Goal: Find specific page/section: Find specific page/section

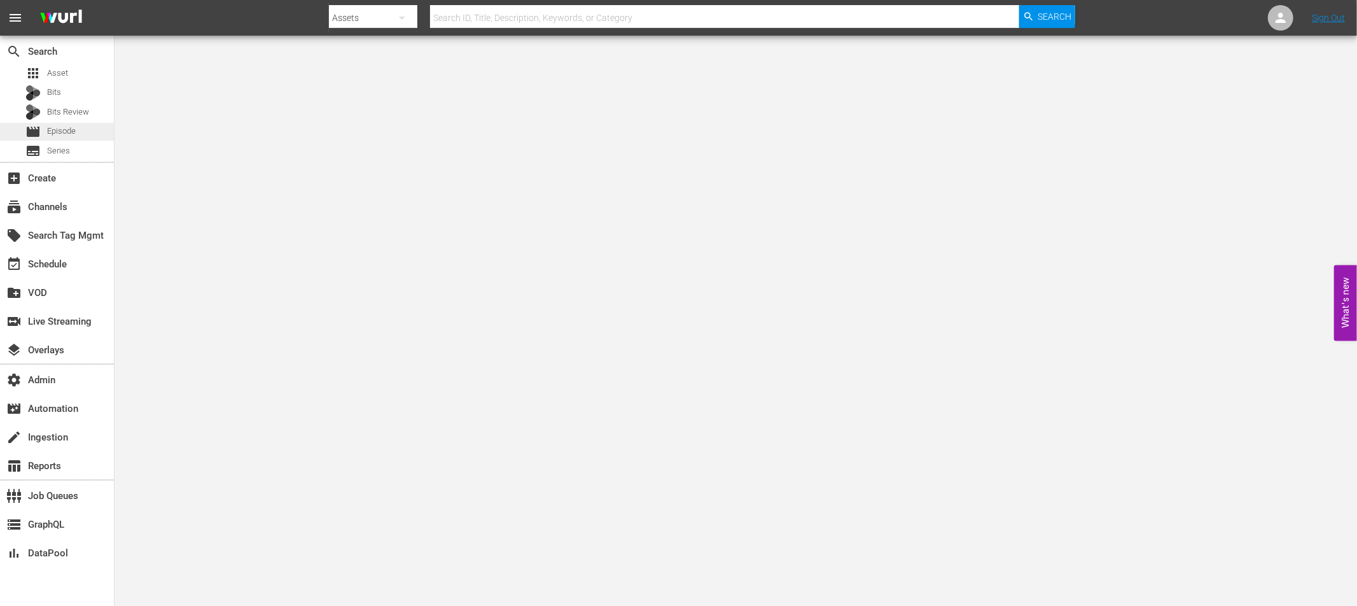
click at [56, 134] on span "Episode" at bounding box center [61, 131] width 29 height 13
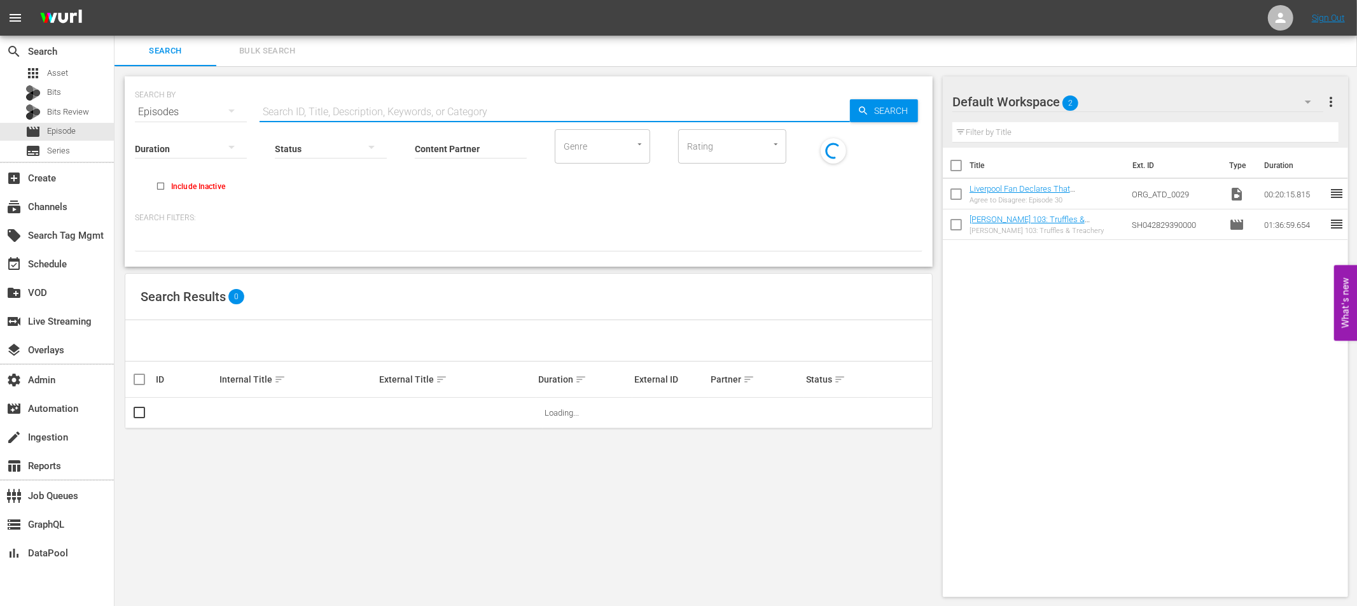
drag, startPoint x: 291, startPoint y: 111, endPoint x: 330, endPoint y: 122, distance: 39.5
click at [291, 111] on input "text" at bounding box center [555, 112] width 590 height 31
paste input "24537567"
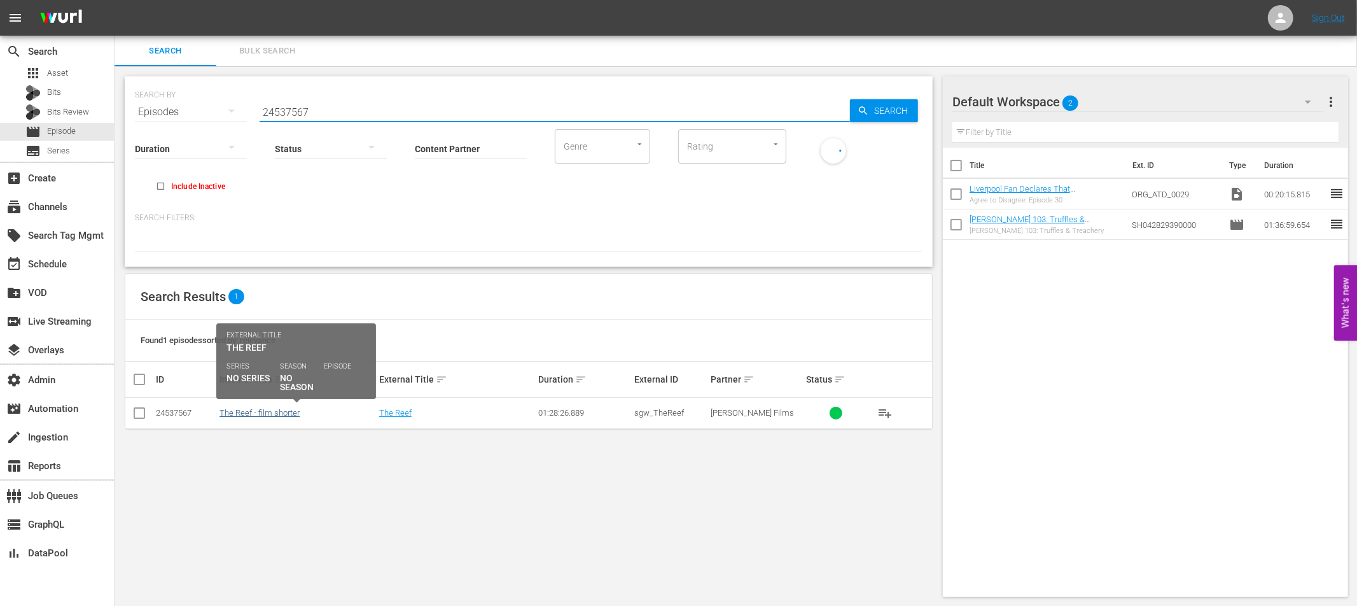
type input "24537567"
click at [259, 410] on link "The Reef - film shorter" at bounding box center [259, 413] width 80 height 10
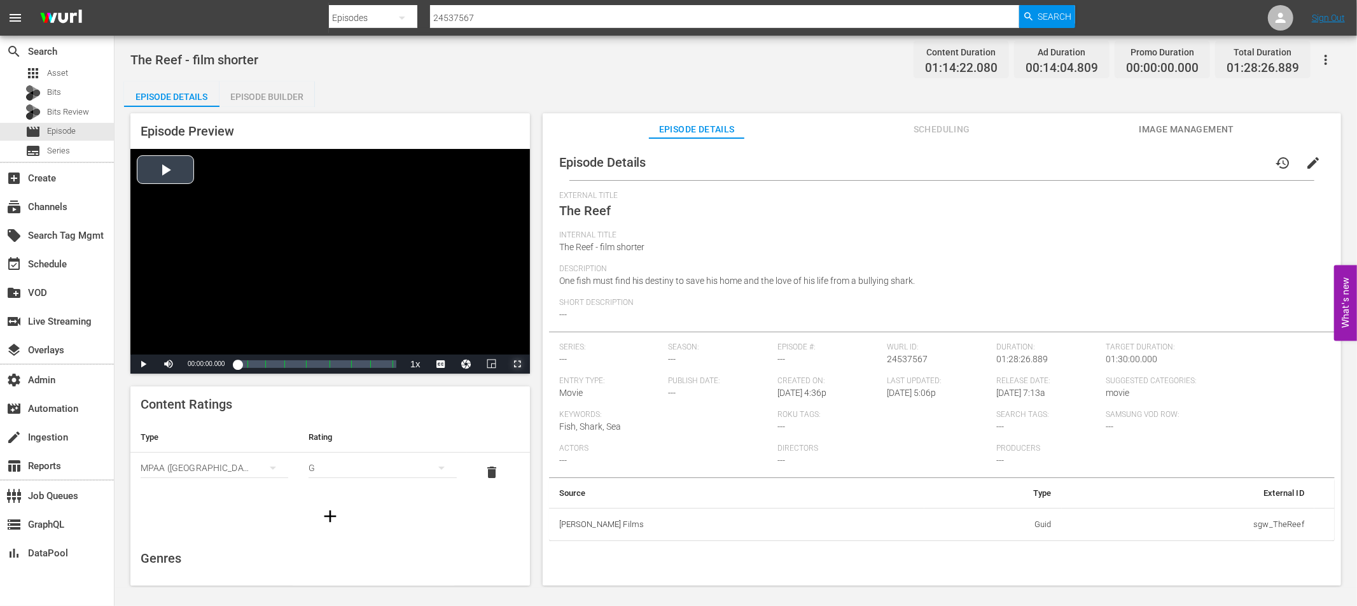
click at [517, 364] on span "Video Player" at bounding box center [517, 364] width 0 height 0
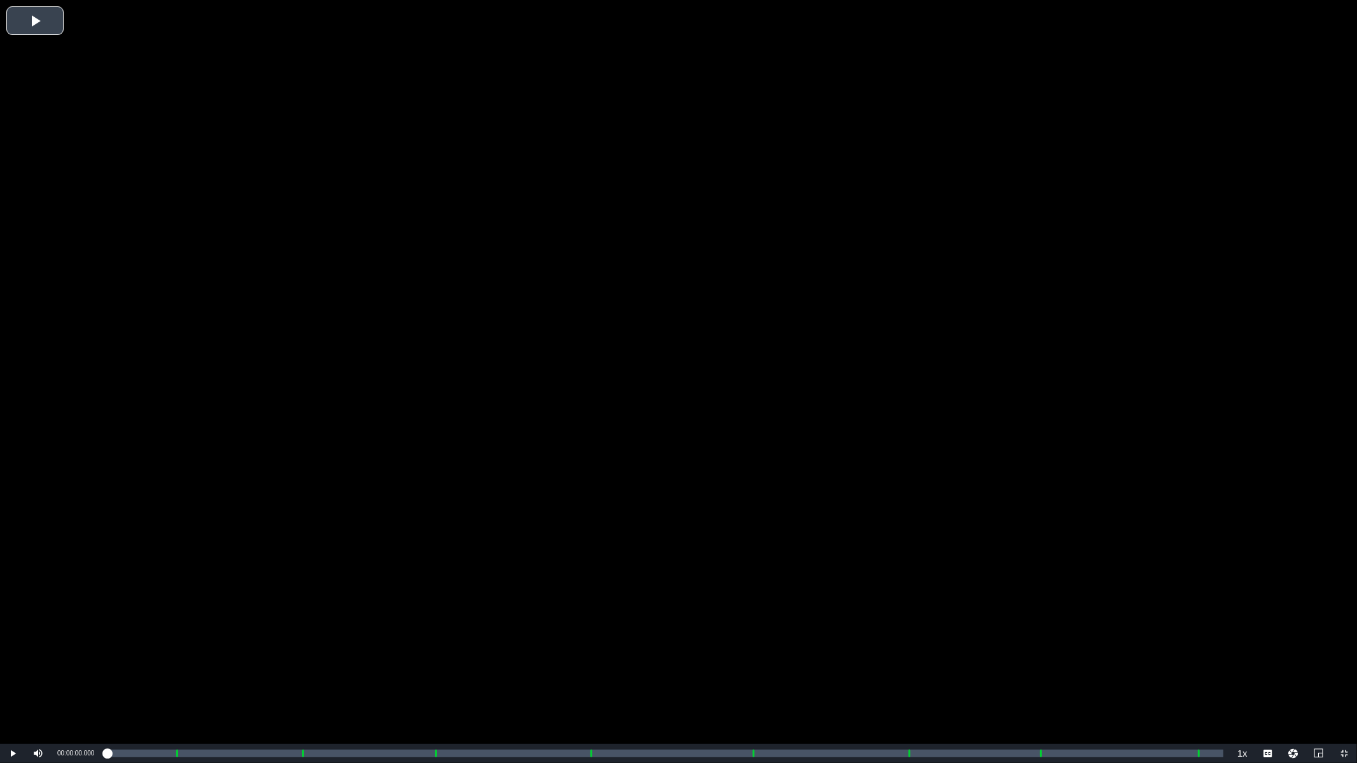
drag, startPoint x: 27, startPoint y: 36, endPoint x: 40, endPoint y: 67, distance: 33.1
click at [27, 36] on div "Video Player" at bounding box center [678, 372] width 1357 height 744
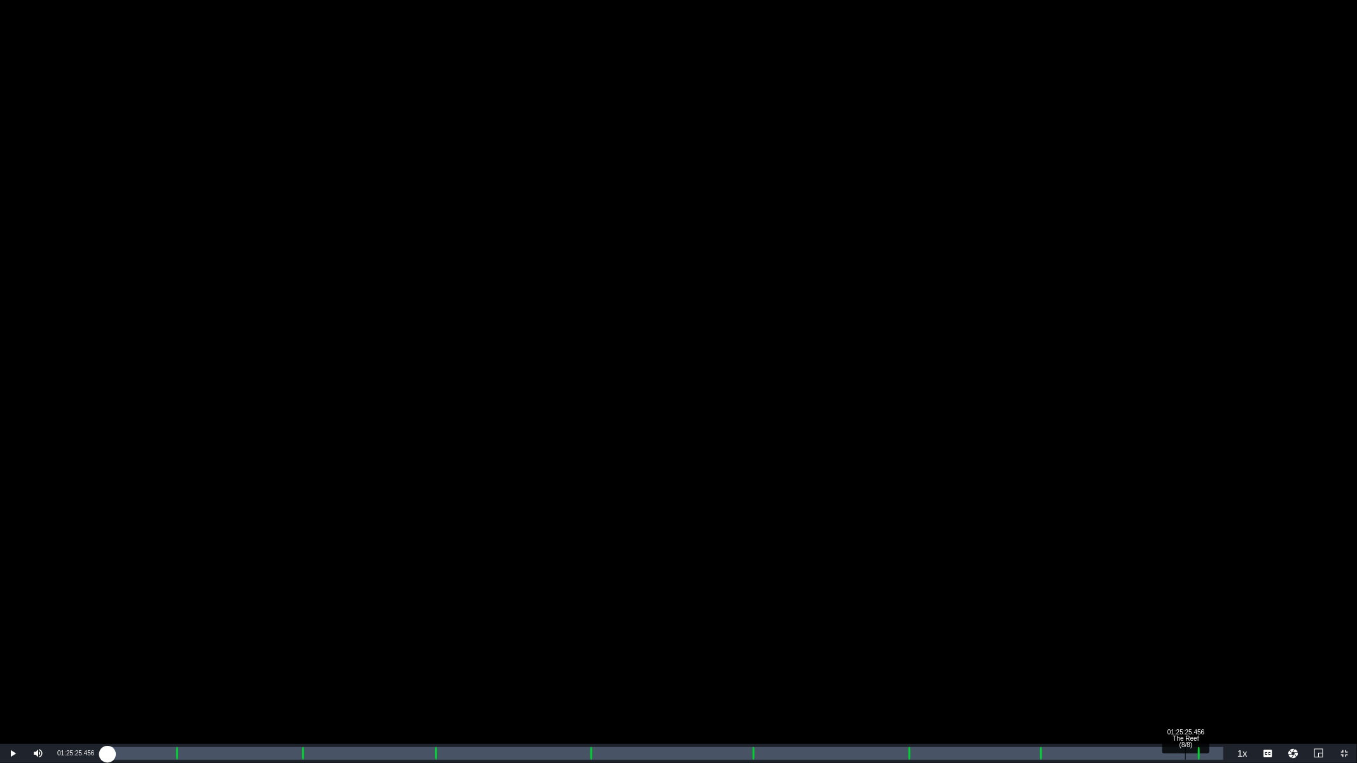
click at [1185, 605] on div "01:25:25.456 The Reef (8/8)" at bounding box center [1185, 754] width 1 height 13
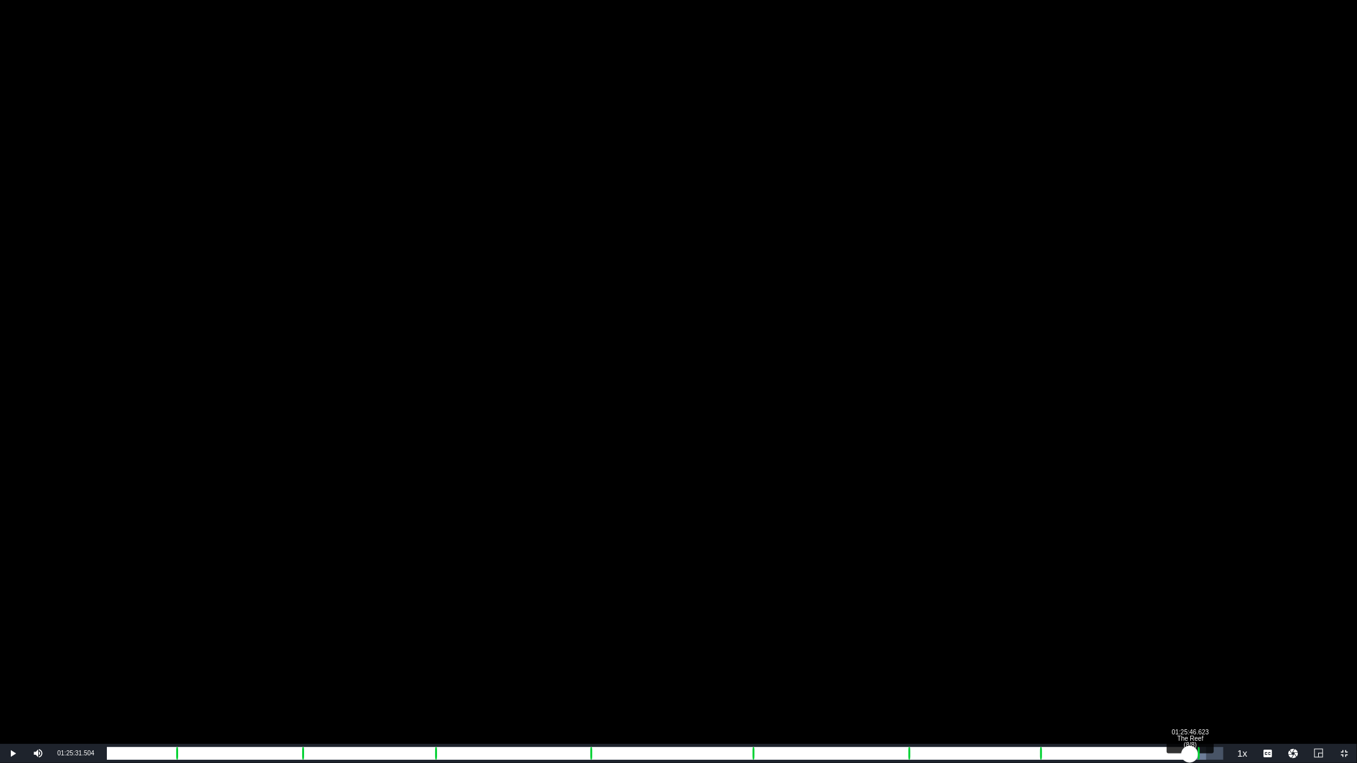
click at [1190, 605] on div "01:13:22.590" at bounding box center [648, 754] width 1083 height 13
click at [1197, 605] on div "01:13:45.365" at bounding box center [652, 754] width 1090 height 13
click at [1199, 605] on div "00:00:07.453" at bounding box center [653, 754] width 1092 height 13
click at [1202, 605] on div "00:00:22.566" at bounding box center [654, 754] width 1095 height 13
click at [1213, 605] on div "00:00:43.201" at bounding box center [660, 754] width 1106 height 13
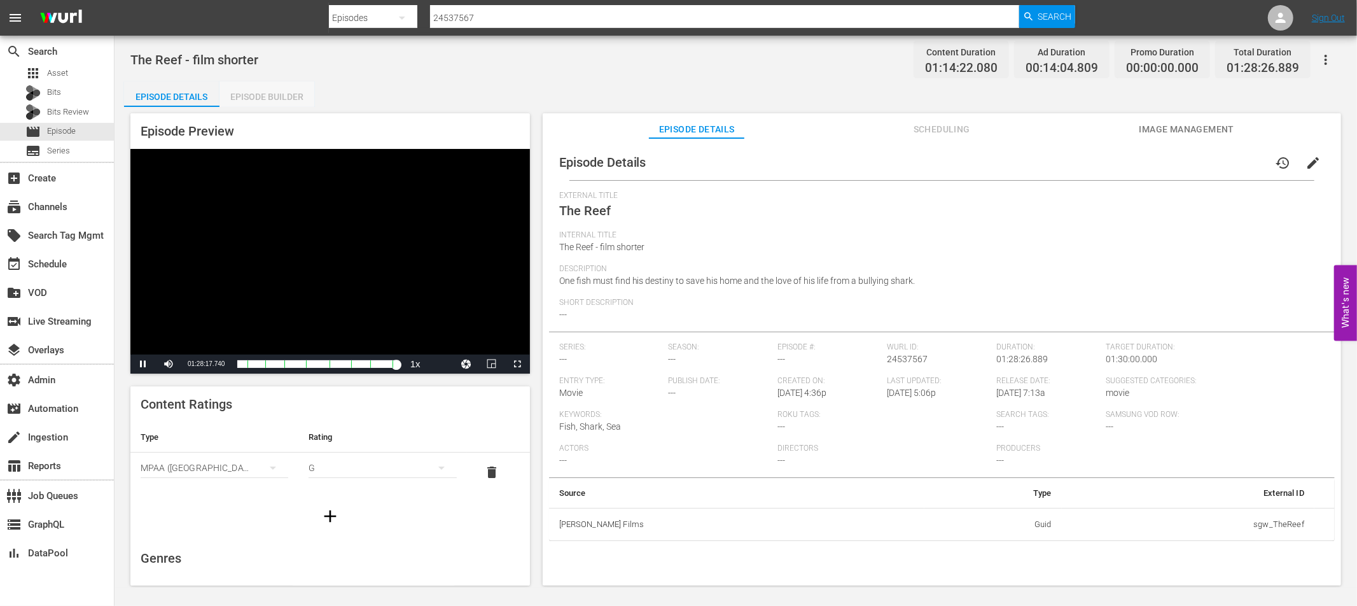
click at [272, 97] on div "Episode Builder" at bounding box center [266, 96] width 95 height 31
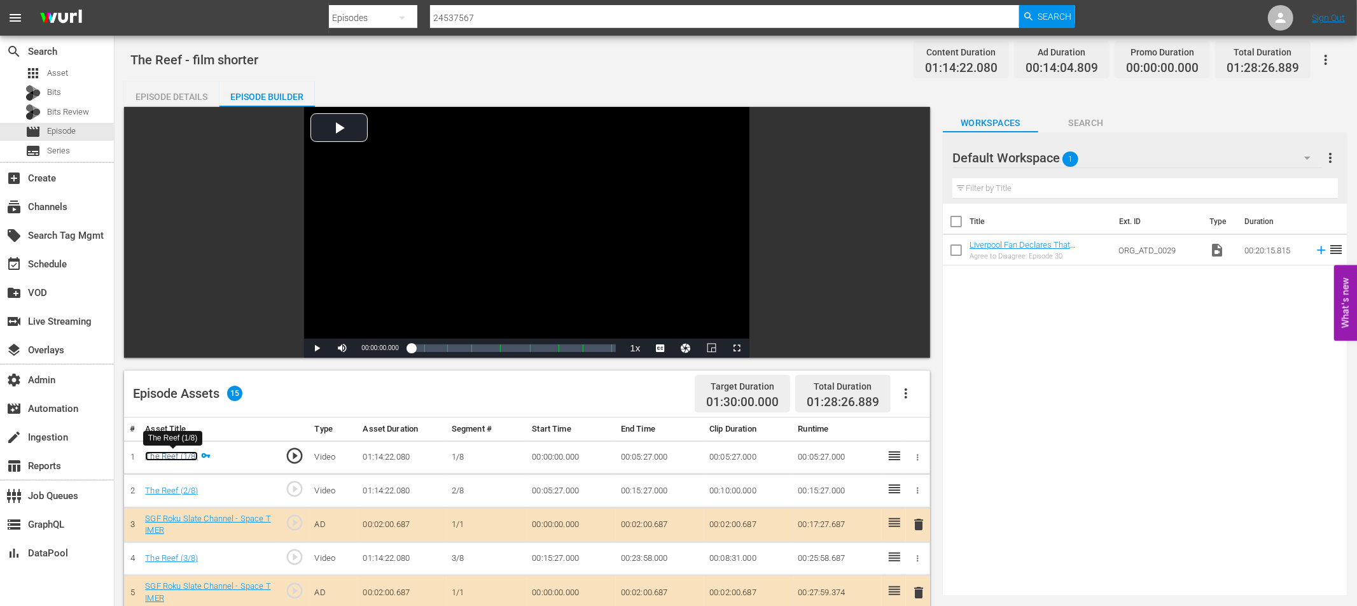
click at [177, 458] on link "The Reef (1/8)" at bounding box center [171, 456] width 53 height 10
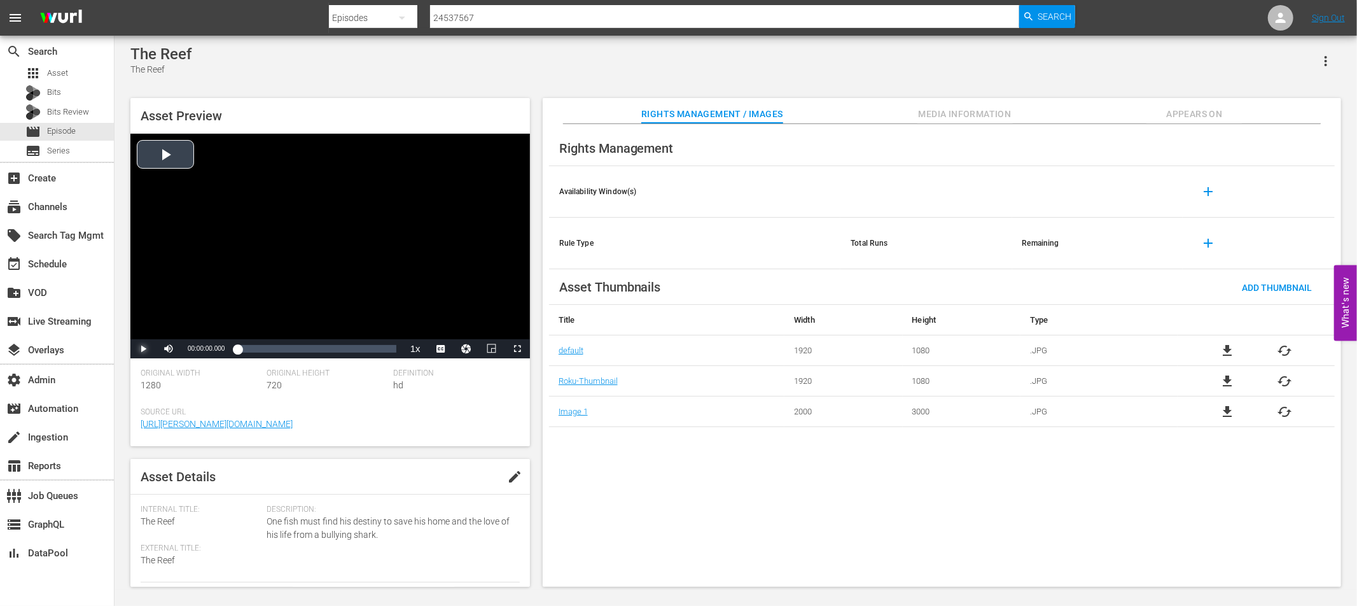
click at [143, 349] on span "Video Player" at bounding box center [143, 349] width 0 height 0
drag, startPoint x: 1003, startPoint y: 108, endPoint x: 1010, endPoint y: 109, distance: 7.9
click at [1003, 108] on span "Media Information" at bounding box center [964, 114] width 95 height 16
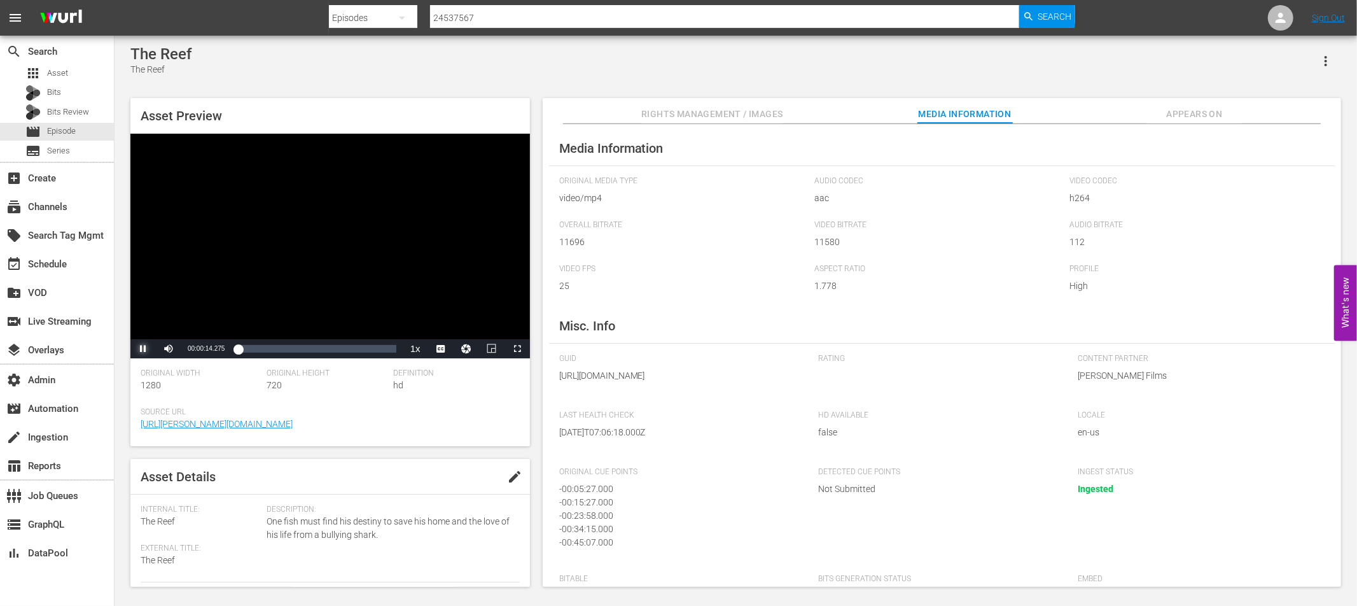
click at [143, 349] on span "Video Player" at bounding box center [143, 349] width 0 height 0
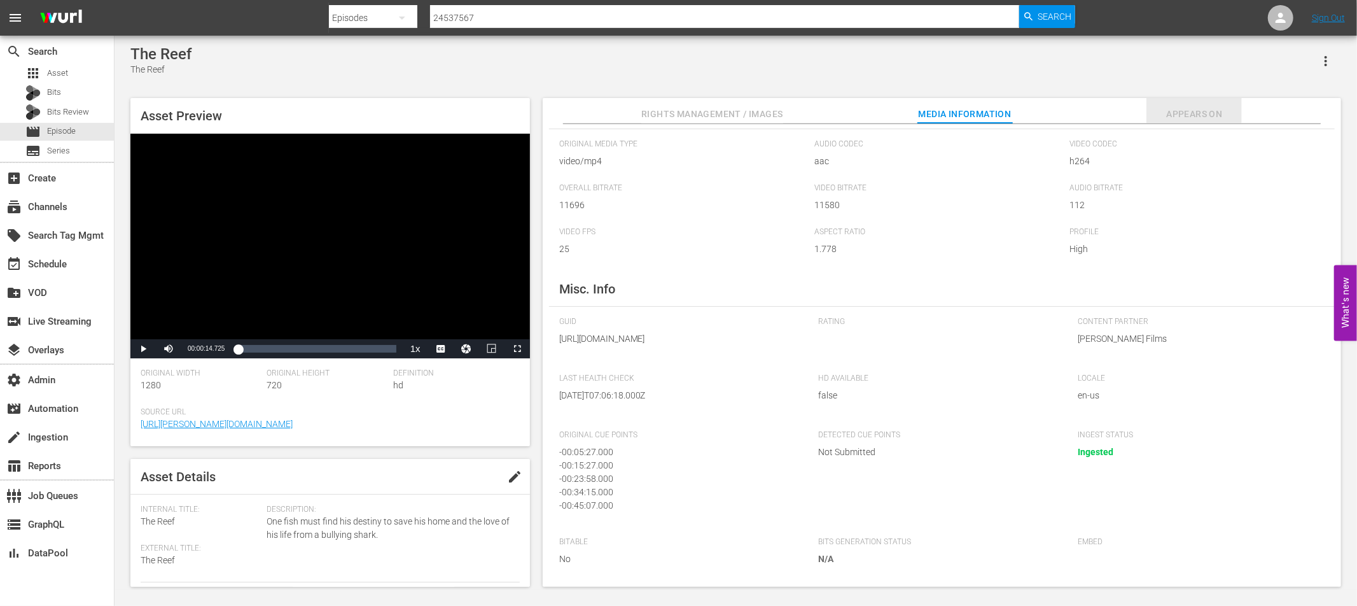
click at [1191, 106] on span "Appears On" at bounding box center [1193, 114] width 95 height 16
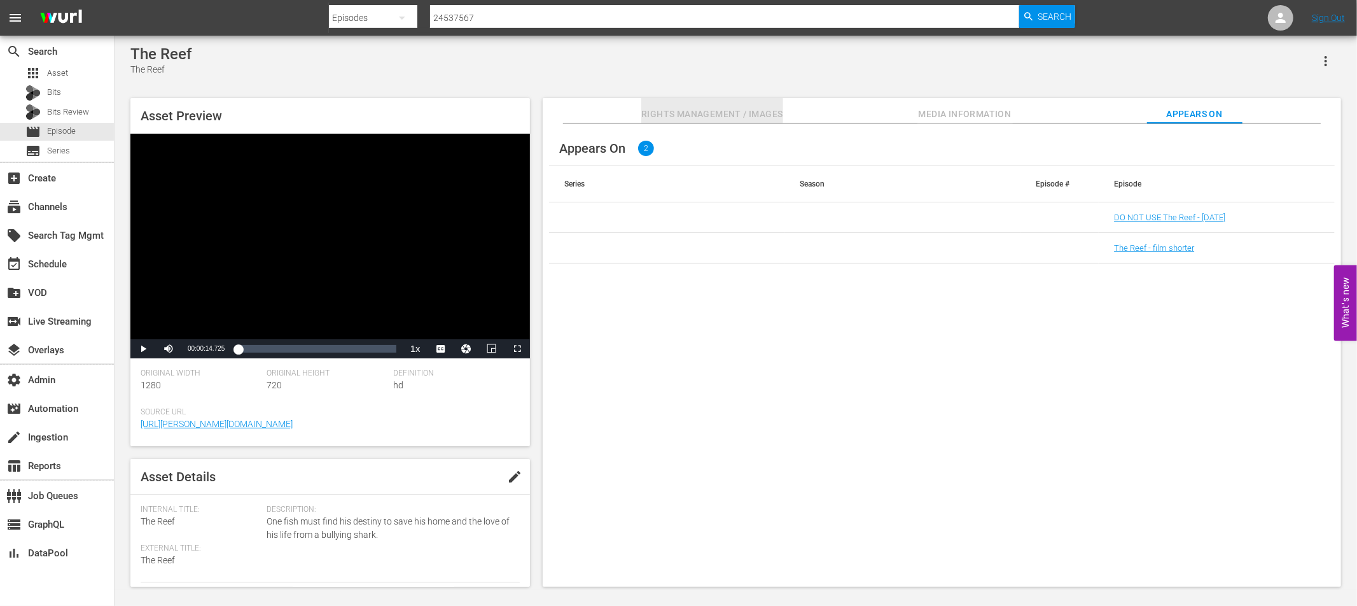
click at [714, 113] on span "Rights Management / Images" at bounding box center [711, 114] width 141 height 16
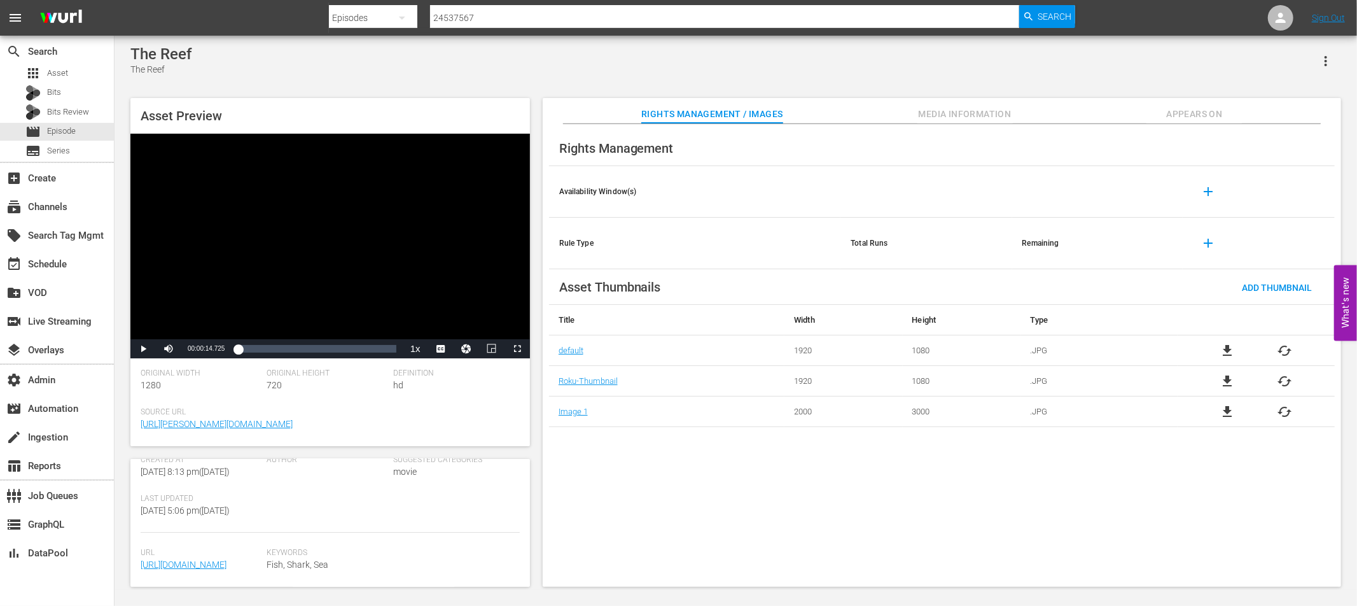
scroll to position [300, 0]
click at [968, 115] on span "Media Information" at bounding box center [964, 114] width 95 height 16
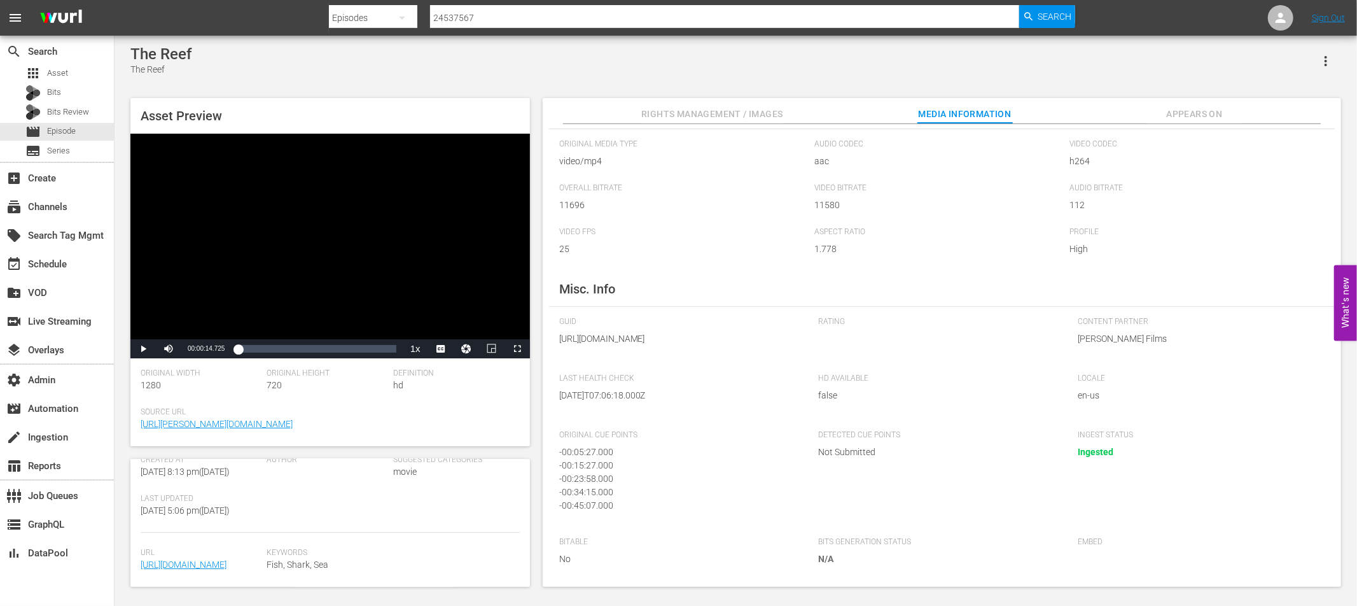
scroll to position [0, 0]
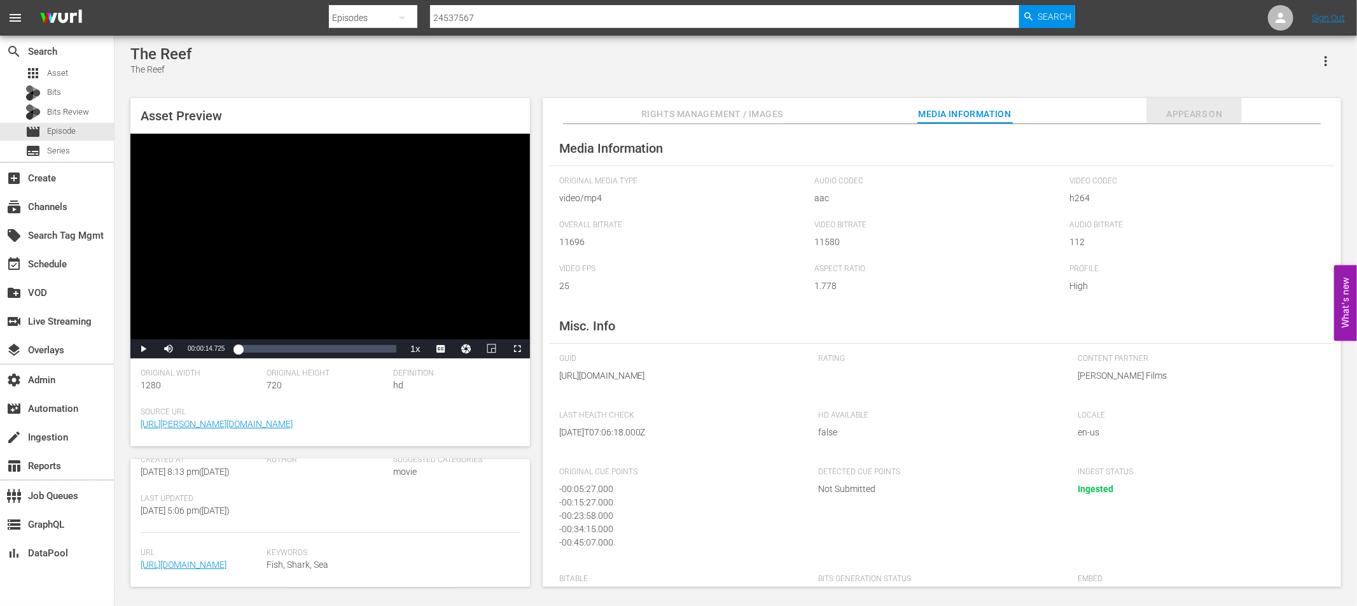
click at [1186, 115] on span "Appears On" at bounding box center [1193, 114] width 95 height 16
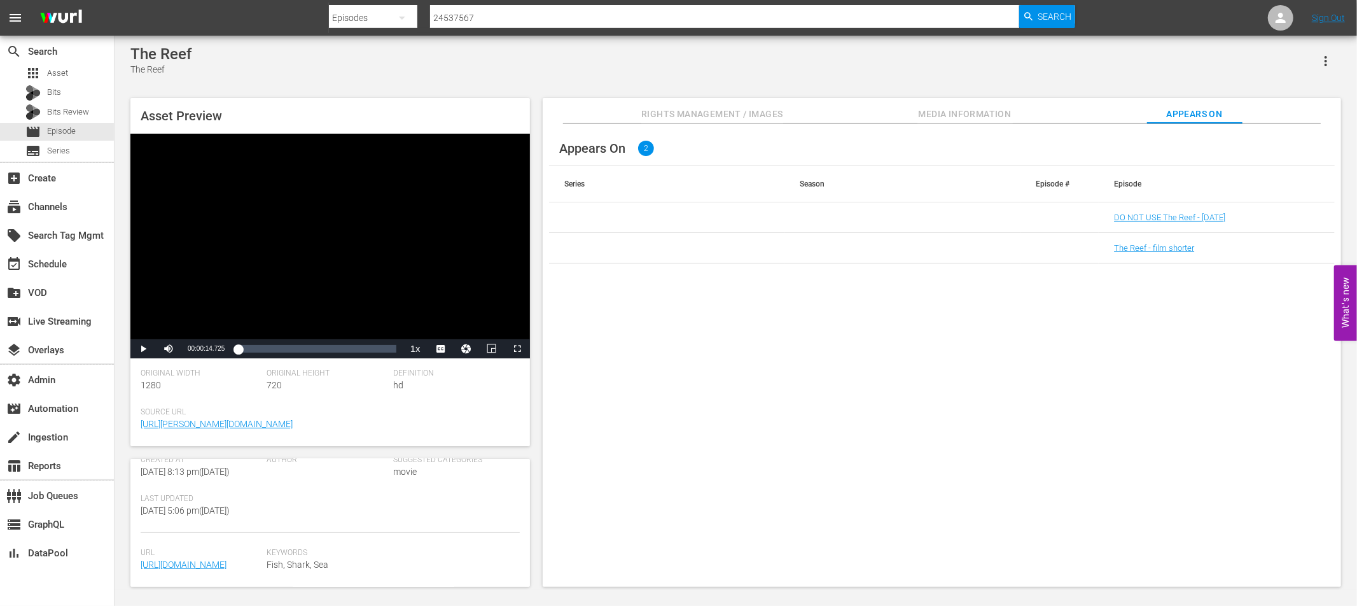
click at [742, 113] on span "Rights Management / Images" at bounding box center [711, 114] width 141 height 16
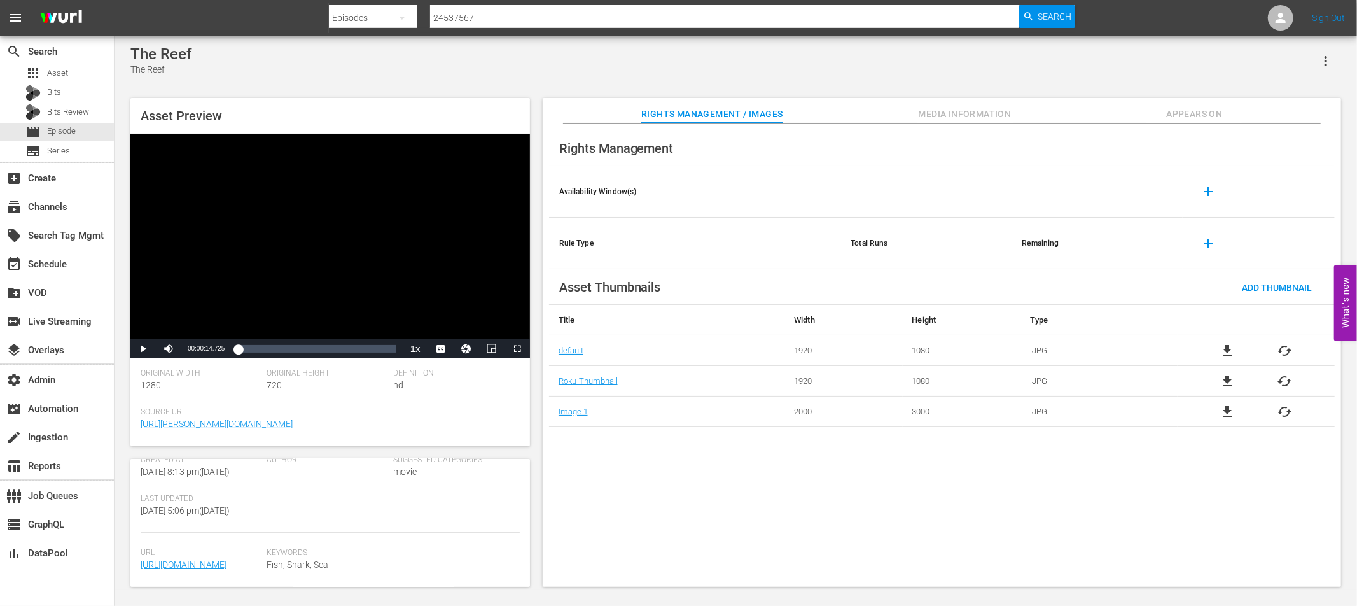
click at [949, 115] on span "Media Information" at bounding box center [964, 114] width 95 height 16
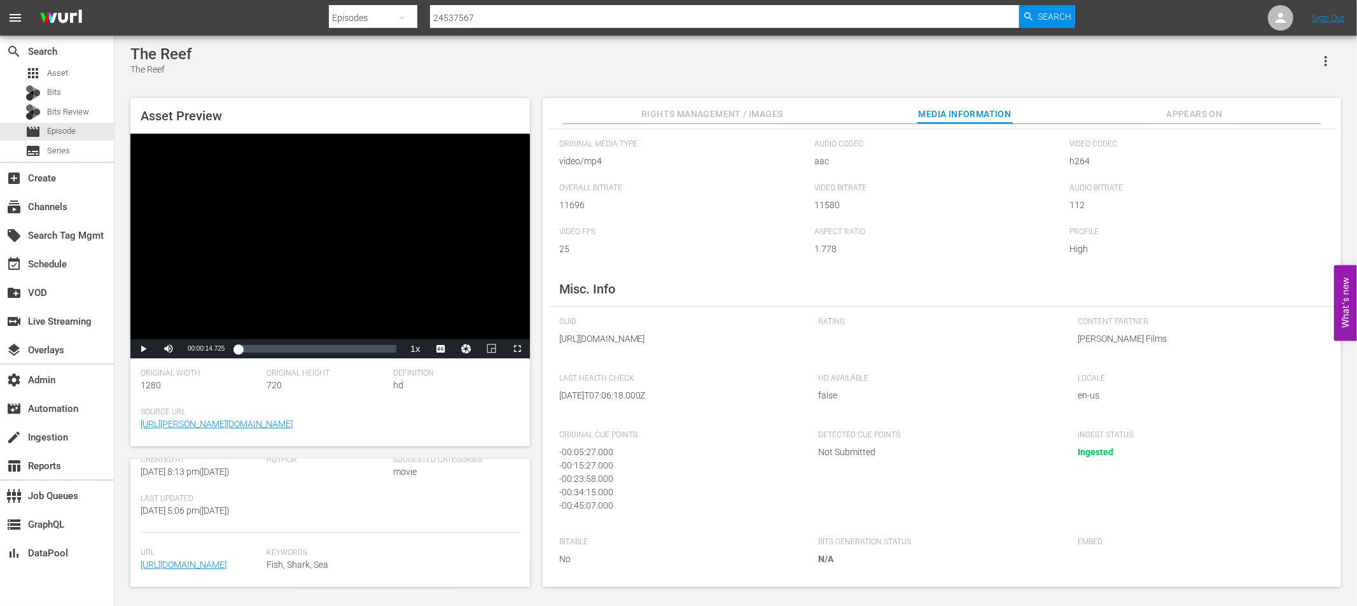
scroll to position [62, 0]
click at [1181, 120] on span "Appears On" at bounding box center [1193, 114] width 95 height 16
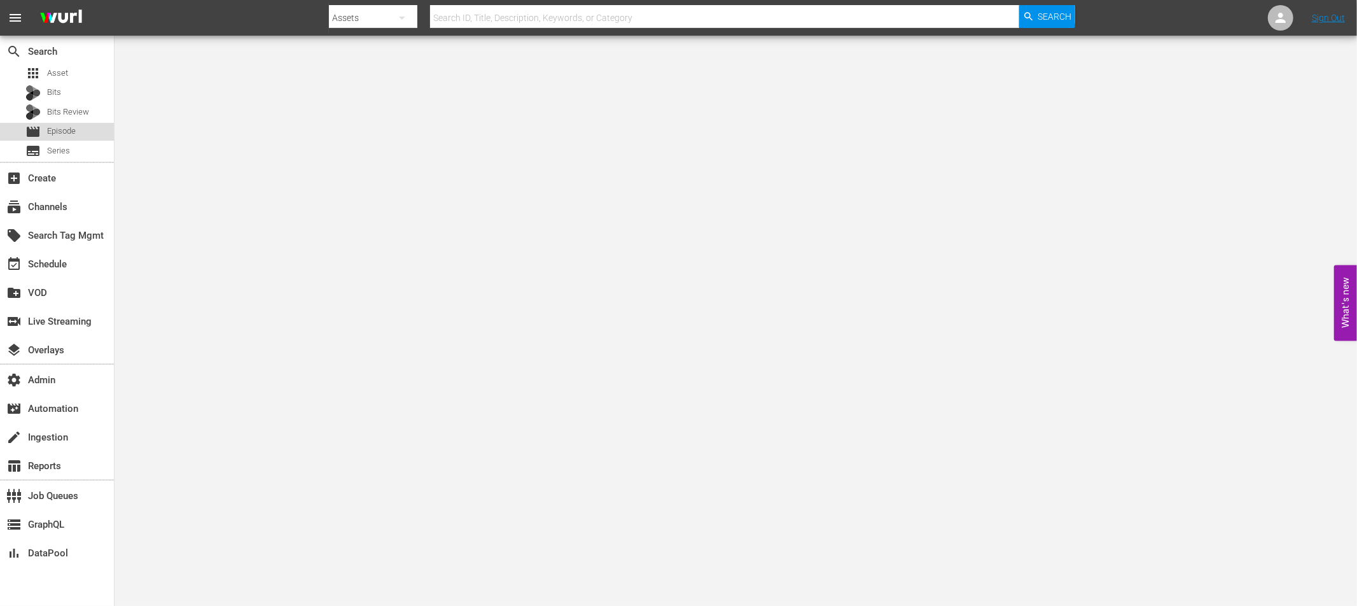
click at [68, 133] on span "Episode" at bounding box center [61, 131] width 29 height 13
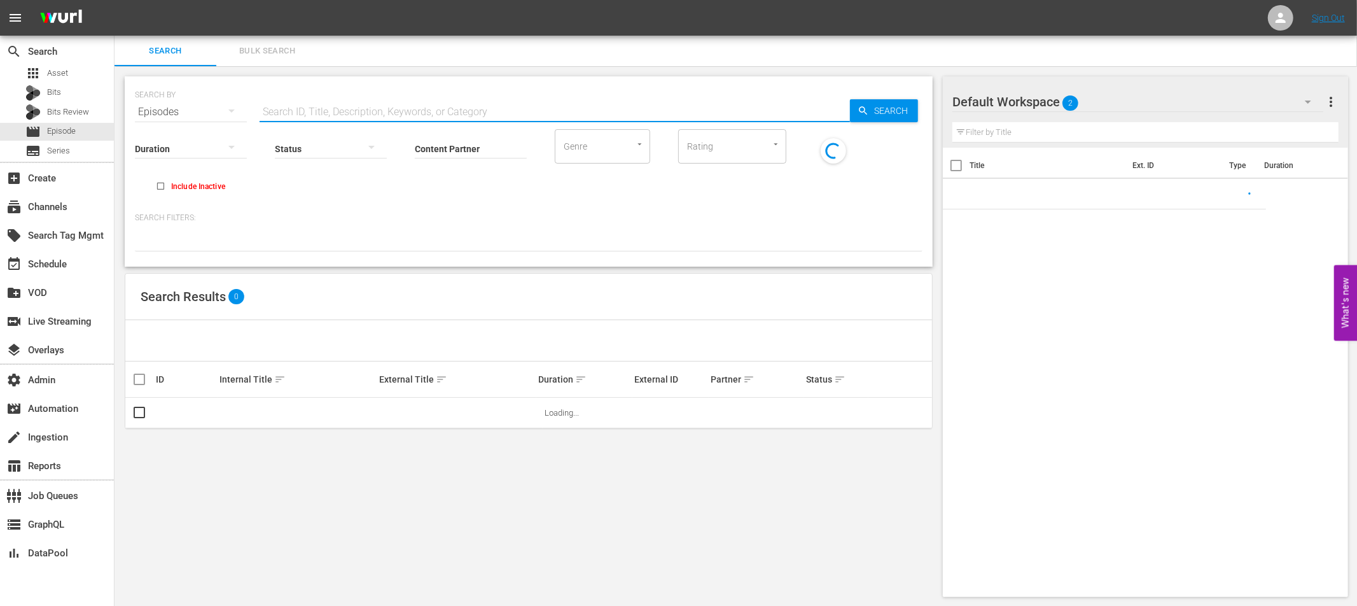
drag, startPoint x: 296, startPoint y: 111, endPoint x: 316, endPoint y: 116, distance: 20.8
click at [296, 111] on input "text" at bounding box center [555, 112] width 590 height 31
paste input "24537567"
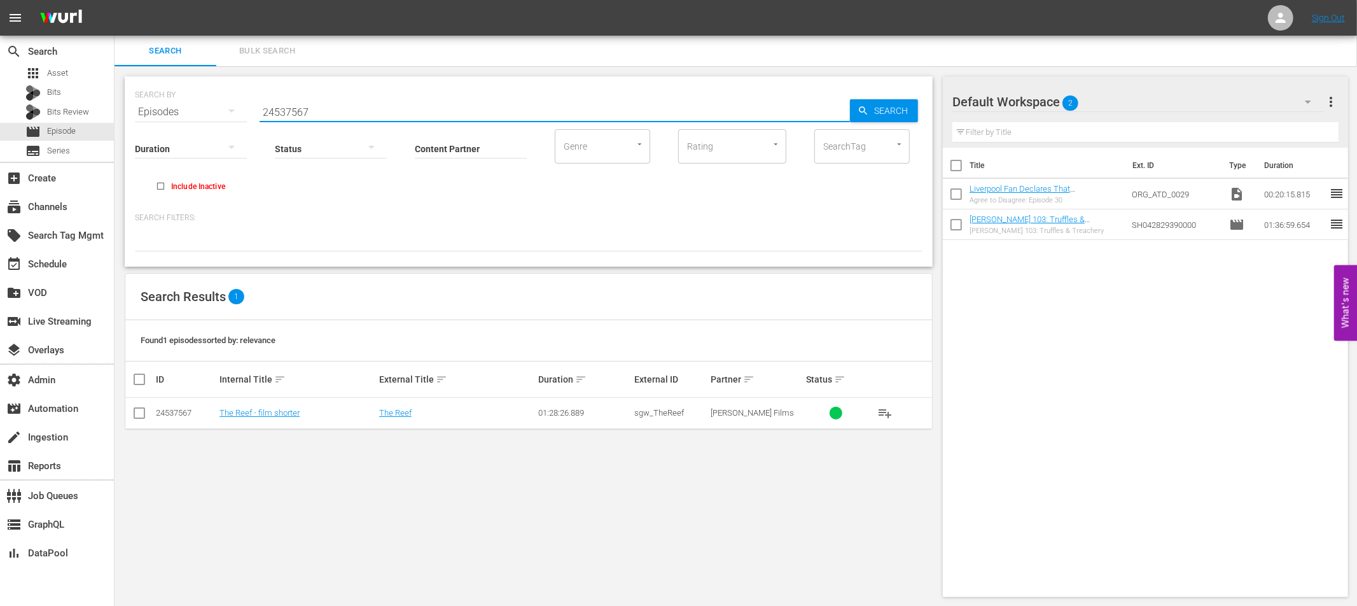
type input "24537567"
click at [59, 77] on span "Asset" at bounding box center [57, 73] width 21 height 13
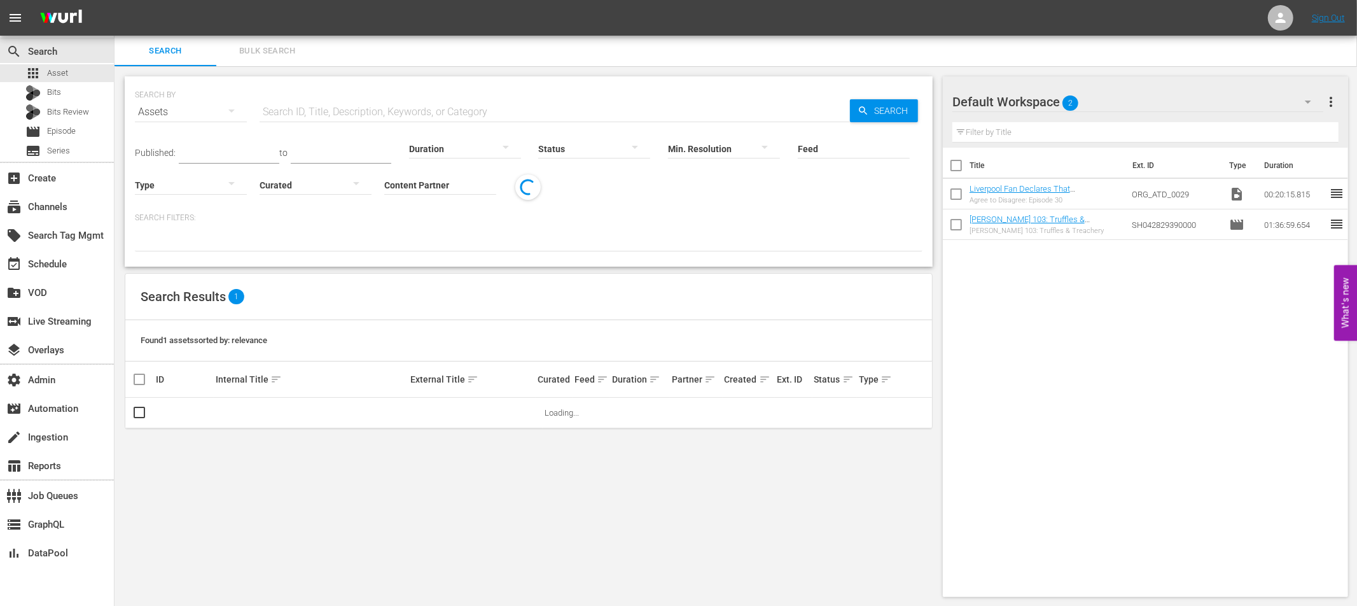
click at [295, 116] on input "text" at bounding box center [555, 112] width 590 height 31
paste input "8244589"
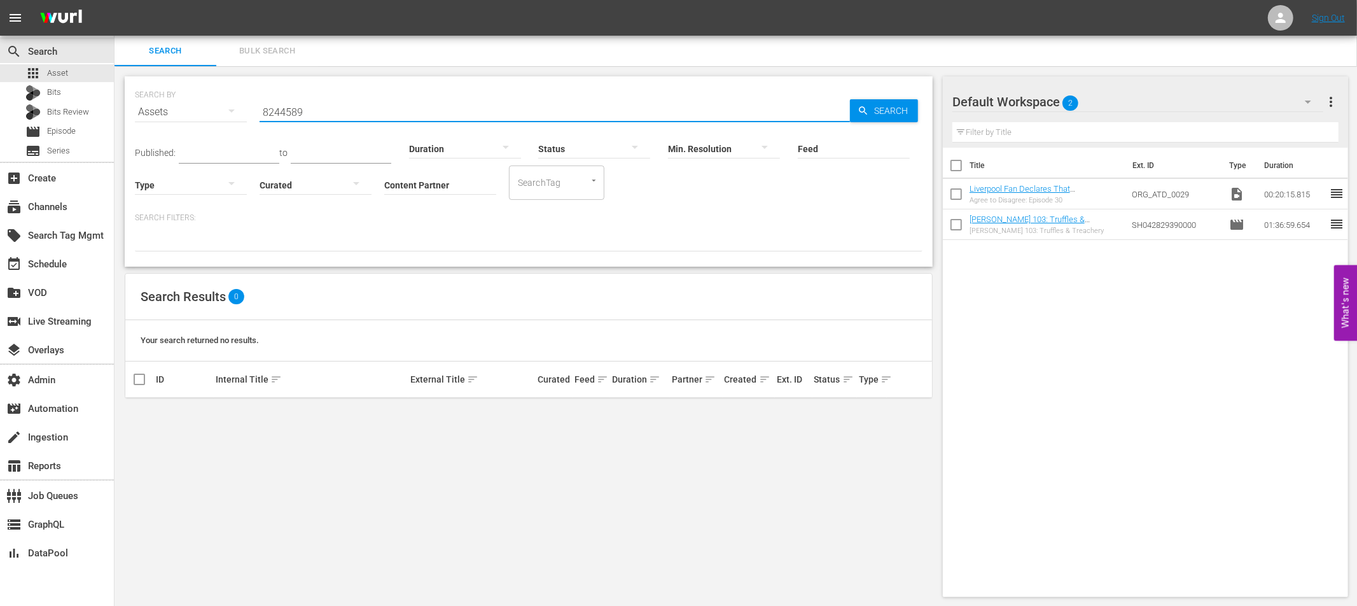
click at [277, 116] on input "8244589" at bounding box center [555, 112] width 590 height 31
paste input "32543"
type input "8232543"
click at [53, 127] on span "Episode" at bounding box center [61, 131] width 29 height 13
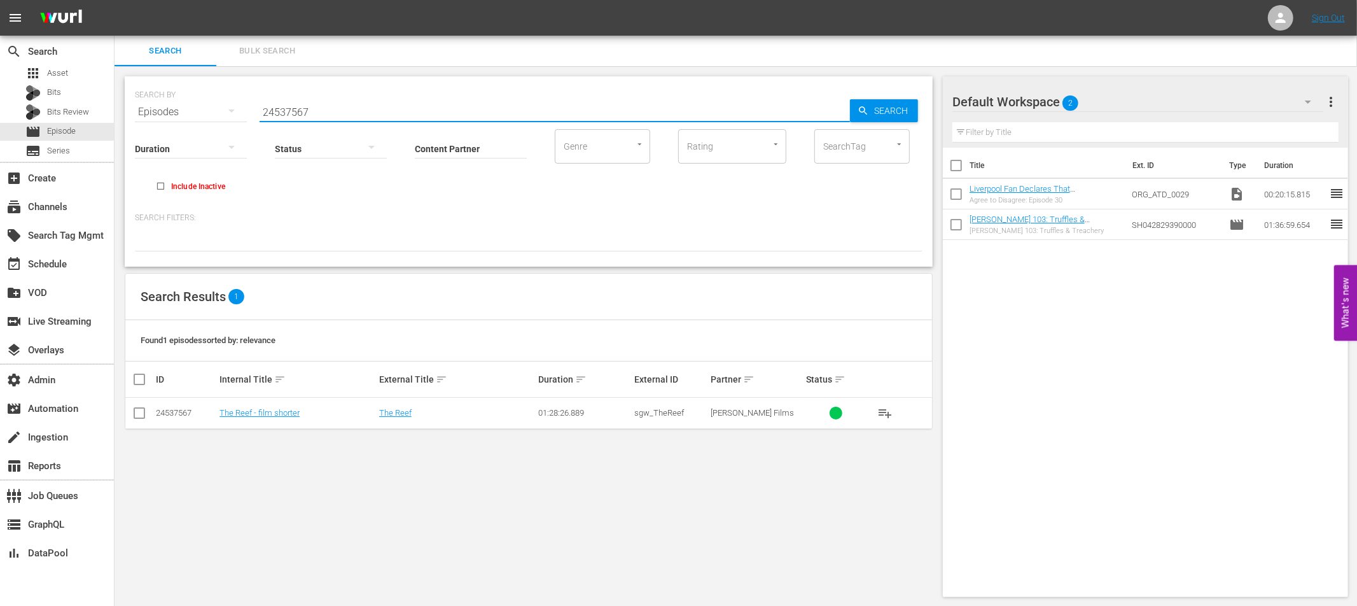
drag, startPoint x: 316, startPoint y: 109, endPoint x: 210, endPoint y: 111, distance: 106.2
click at [210, 111] on div "SEARCH BY Search By Episodes Search ID, Title, Description, Keywords, or Catego…" at bounding box center [529, 104] width 788 height 46
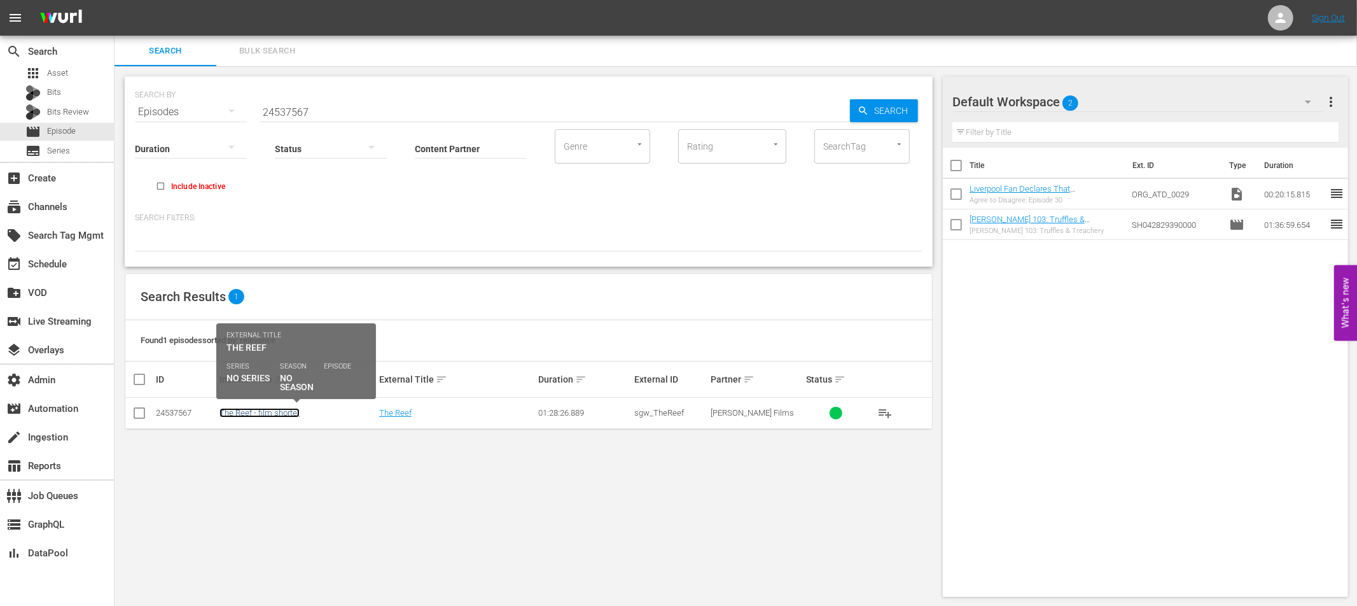
click at [272, 410] on link "The Reef - film shorter" at bounding box center [259, 413] width 80 height 10
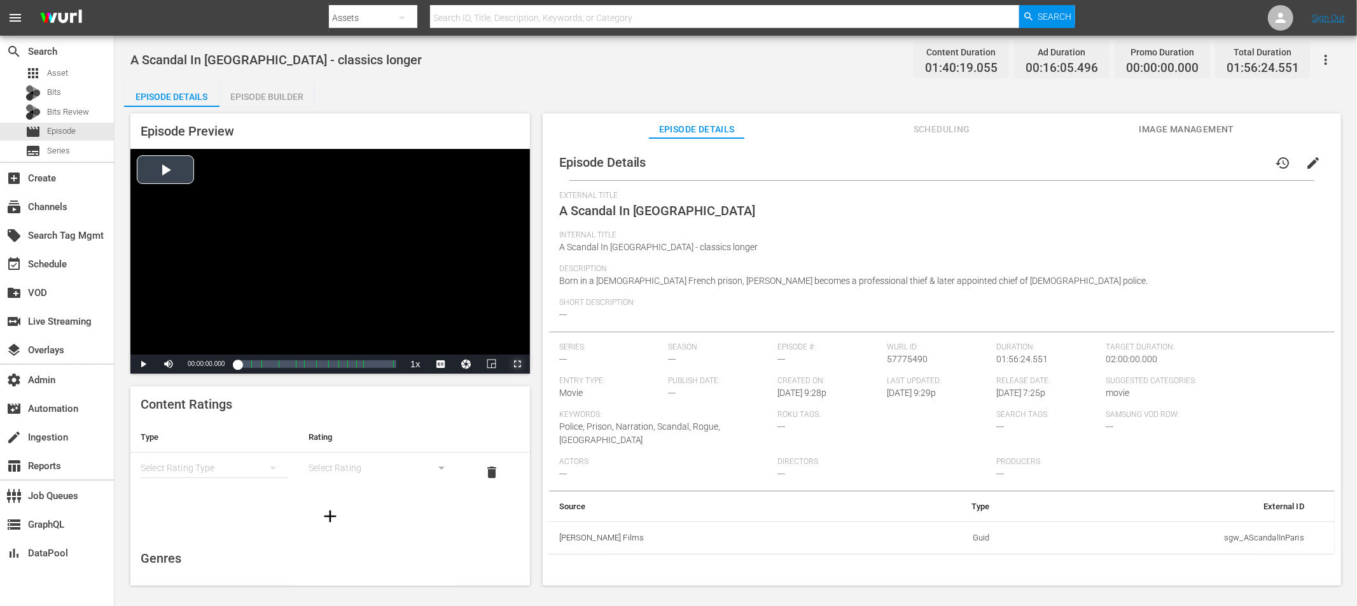
click at [517, 364] on span "Video Player" at bounding box center [517, 364] width 0 height 0
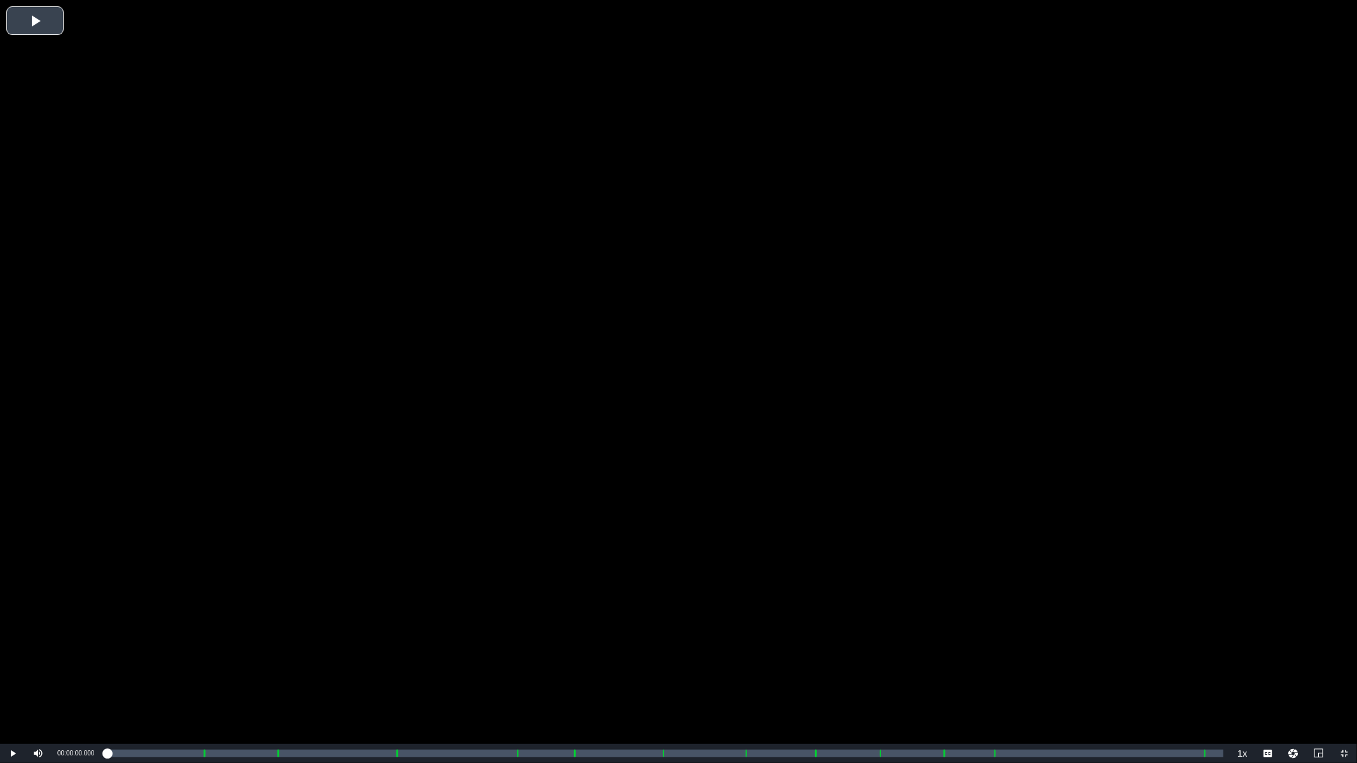
drag, startPoint x: 38, startPoint y: 24, endPoint x: 81, endPoint y: 145, distance: 128.4
click at [38, 24] on div "Video Player" at bounding box center [678, 372] width 1357 height 744
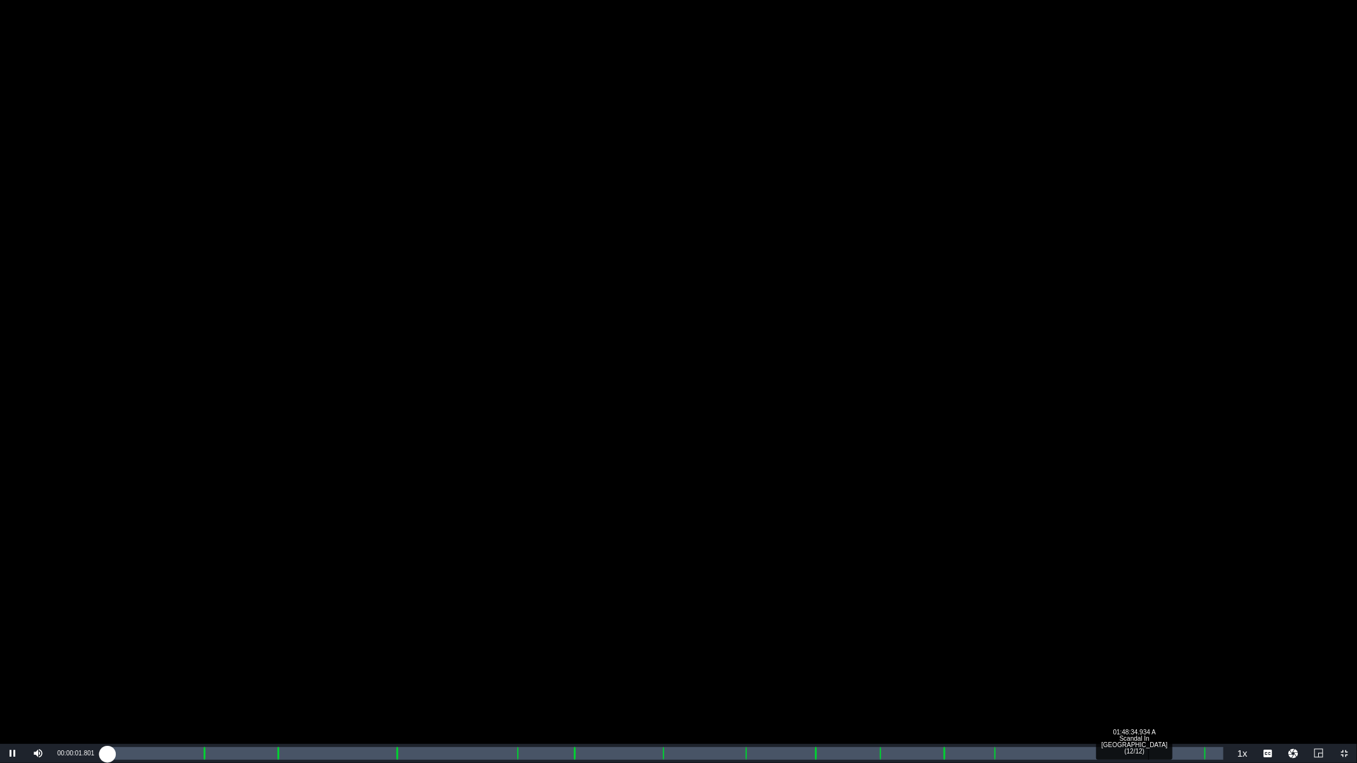
click at [1148, 605] on div "Loaded : 0.30% 01:48:34.934 A Scandal In Paris (12/12) 00:00:01.789" at bounding box center [665, 754] width 1116 height 13
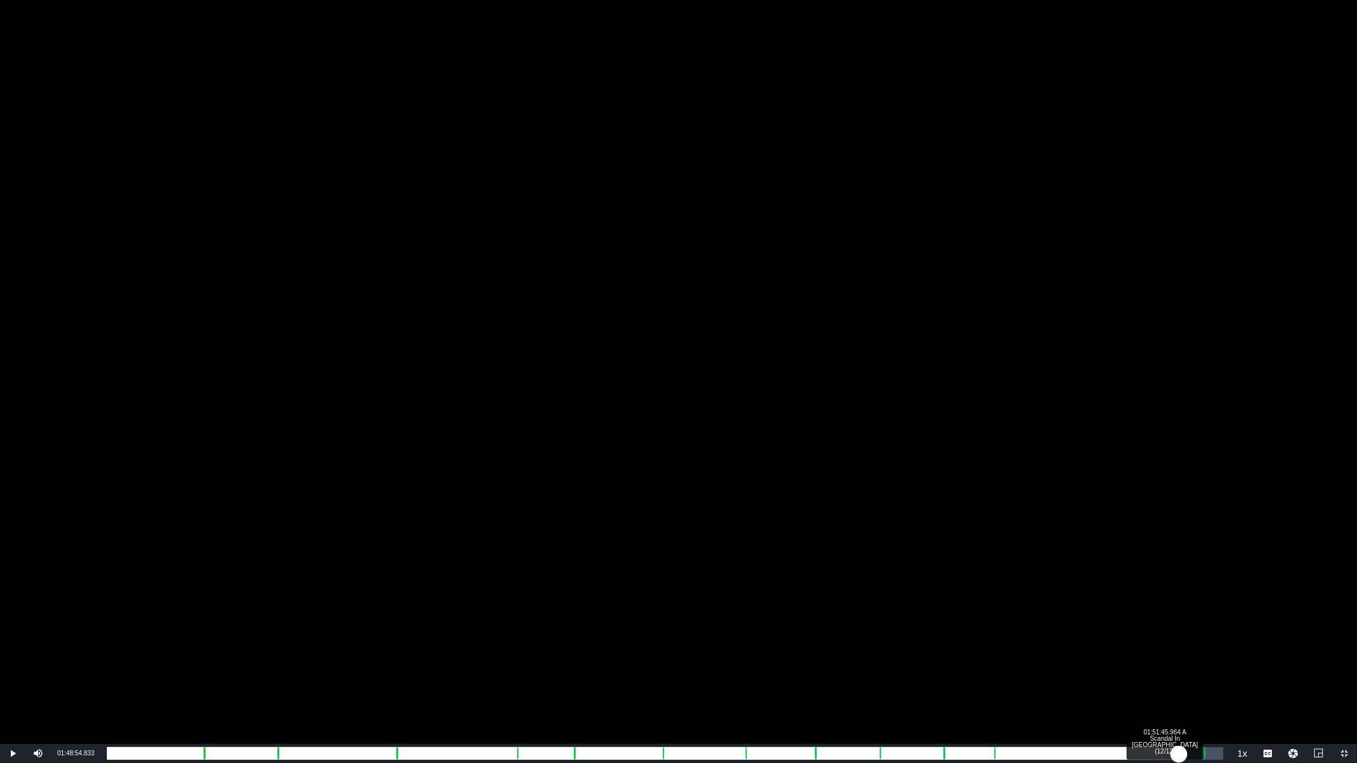
drag, startPoint x: 1151, startPoint y: 755, endPoint x: 1179, endPoint y: 755, distance: 28.0
click at [1179, 605] on div "01:34:30.613" at bounding box center [643, 754] width 1072 height 13
drag, startPoint x: 1179, startPoint y: 755, endPoint x: 1188, endPoint y: 755, distance: 8.9
click at [1182, 605] on div "01:37:41.845" at bounding box center [644, 754] width 1075 height 13
drag, startPoint x: 1187, startPoint y: 755, endPoint x: 1194, endPoint y: 755, distance: 7.0
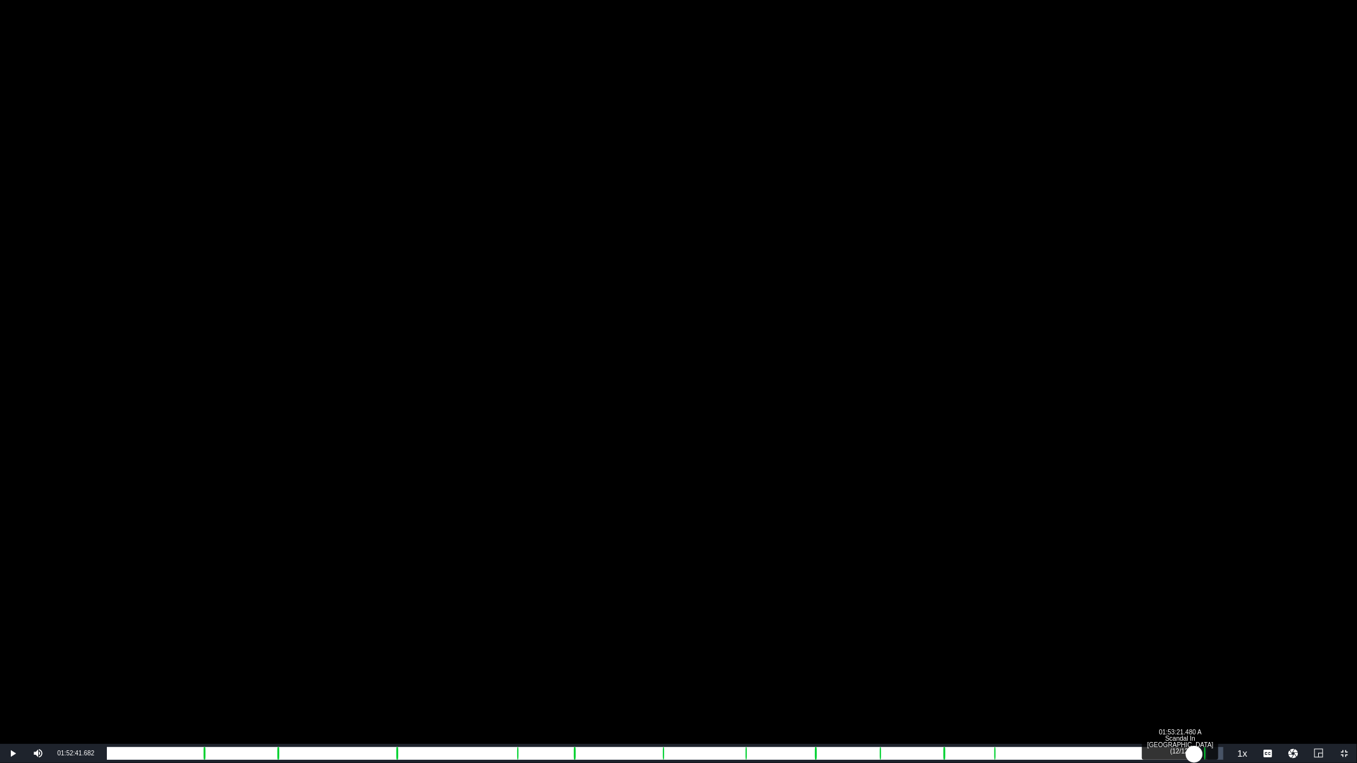
click at [1194, 605] on div "01:38:37.443" at bounding box center [650, 754] width 1087 height 13
drag, startPoint x: 1195, startPoint y: 756, endPoint x: 1202, endPoint y: 756, distance: 7.0
click at [1199, 605] on div "01:39:17.083" at bounding box center [653, 754] width 1092 height 13
click at [1200, 605] on div "01:40:00.582" at bounding box center [654, 754] width 1094 height 13
click at [1195, 605] on div "01:39:57.032" at bounding box center [651, 754] width 1088 height 13
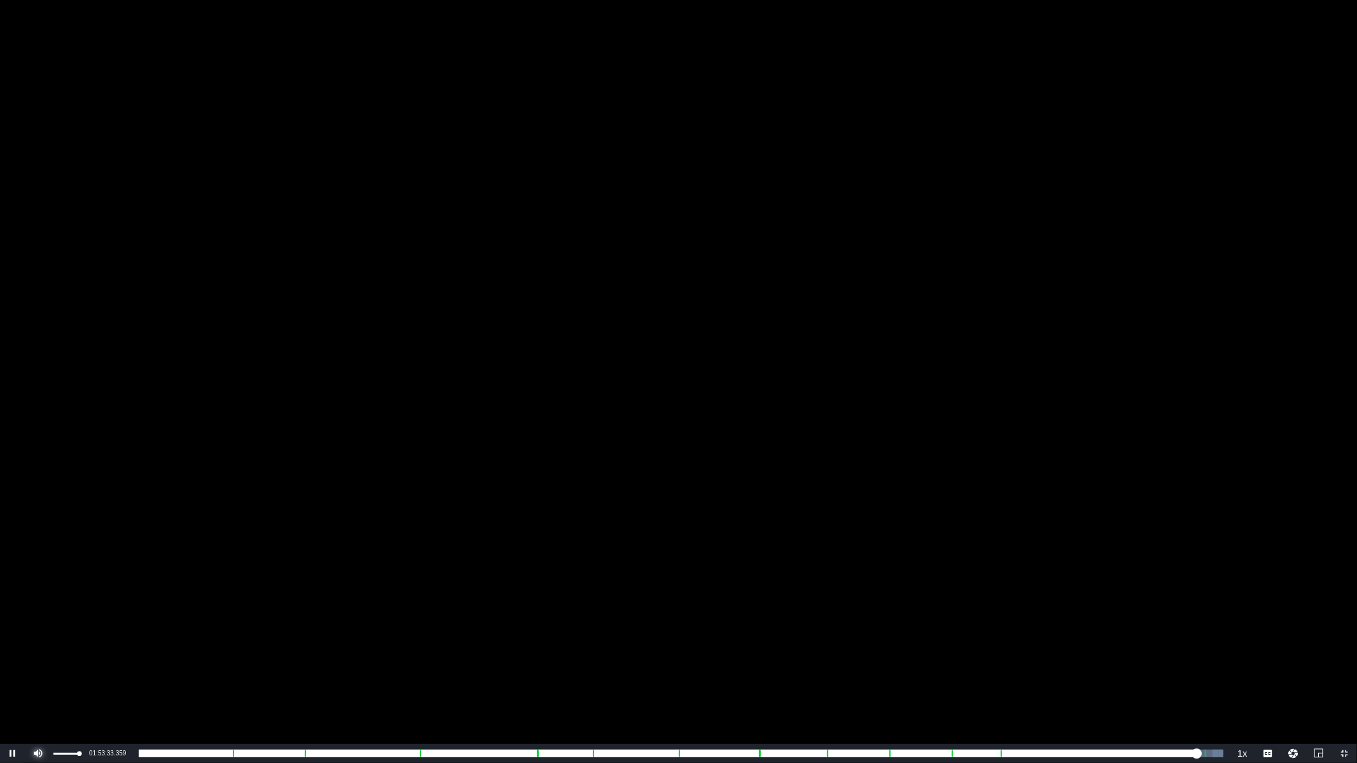
click at [38, 605] on span "Video Player" at bounding box center [38, 754] width 0 height 0
click at [13, 605] on span "Video Player" at bounding box center [13, 754] width 0 height 0
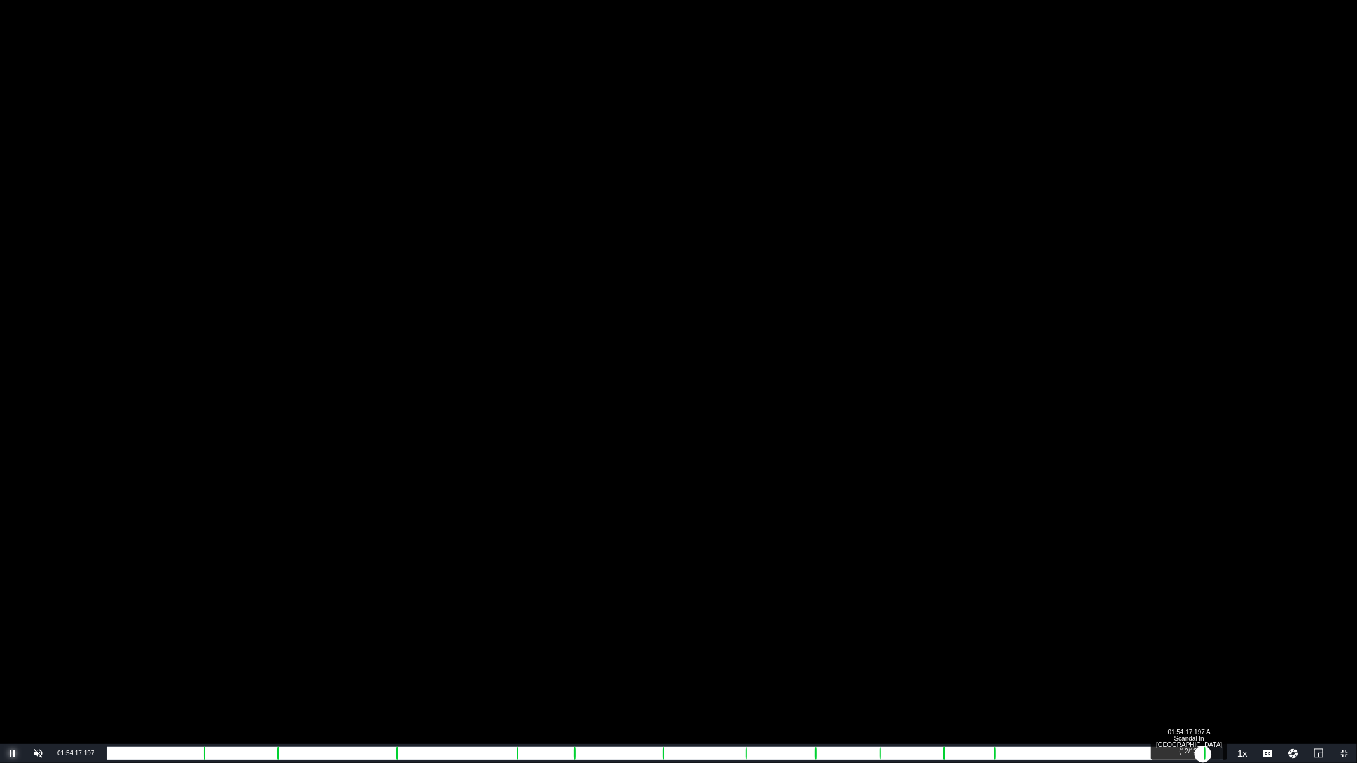
click at [1203, 605] on div "Loaded : 100.00% 01:54:17.197 A Scandal In Paris (12/12) 01:40:12.571 Cue Point…" at bounding box center [665, 754] width 1116 height 13
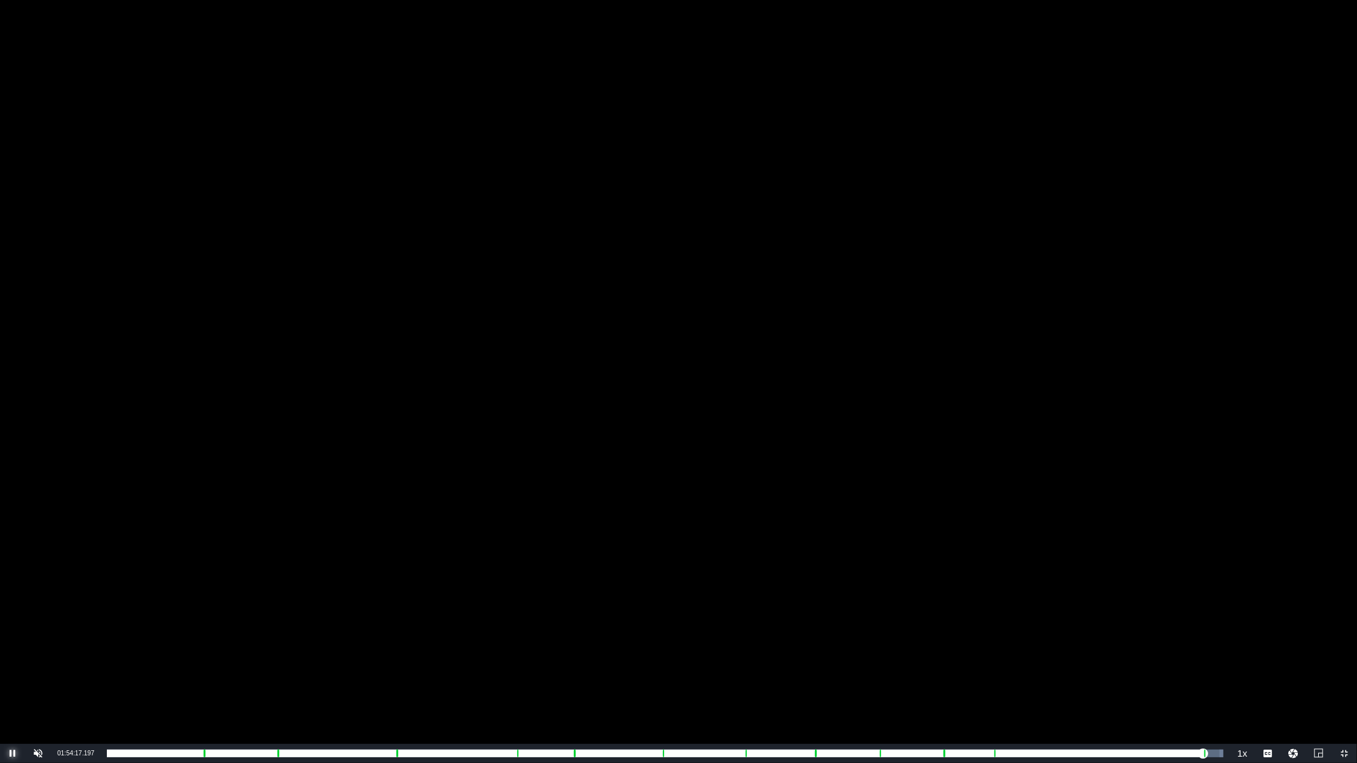
click at [13, 605] on span "Video Player" at bounding box center [13, 754] width 0 height 0
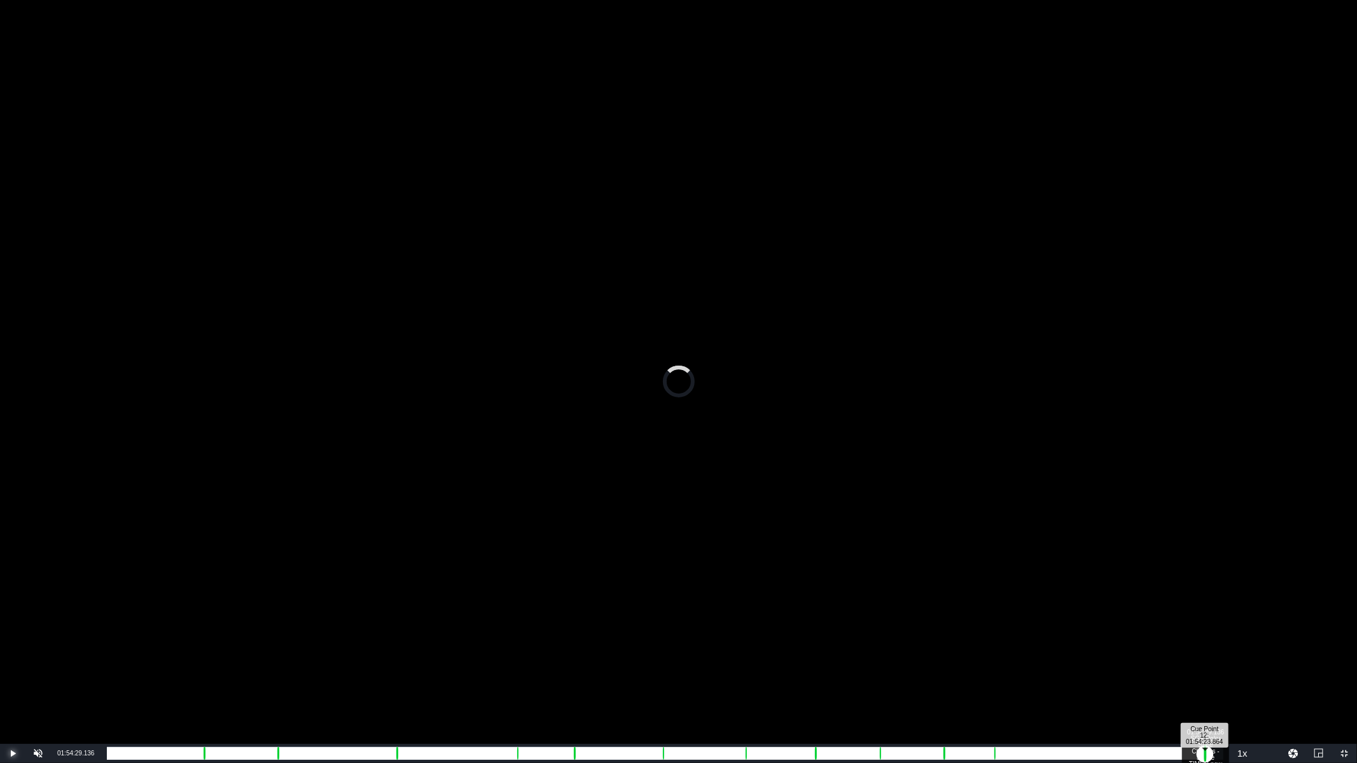
click at [1204, 605] on div "Loaded : 49.65% 01:54:29.136 SGF Roku Slate Classics - Space TIMER new 00:00:13…" at bounding box center [665, 754] width 1116 height 13
click at [1200, 605] on div "Loaded : 0.00% 01:54:01.278 A Scandal In Paris (12/12) 00:00:00.000 Cue Point 1…" at bounding box center [665, 754] width 1116 height 13
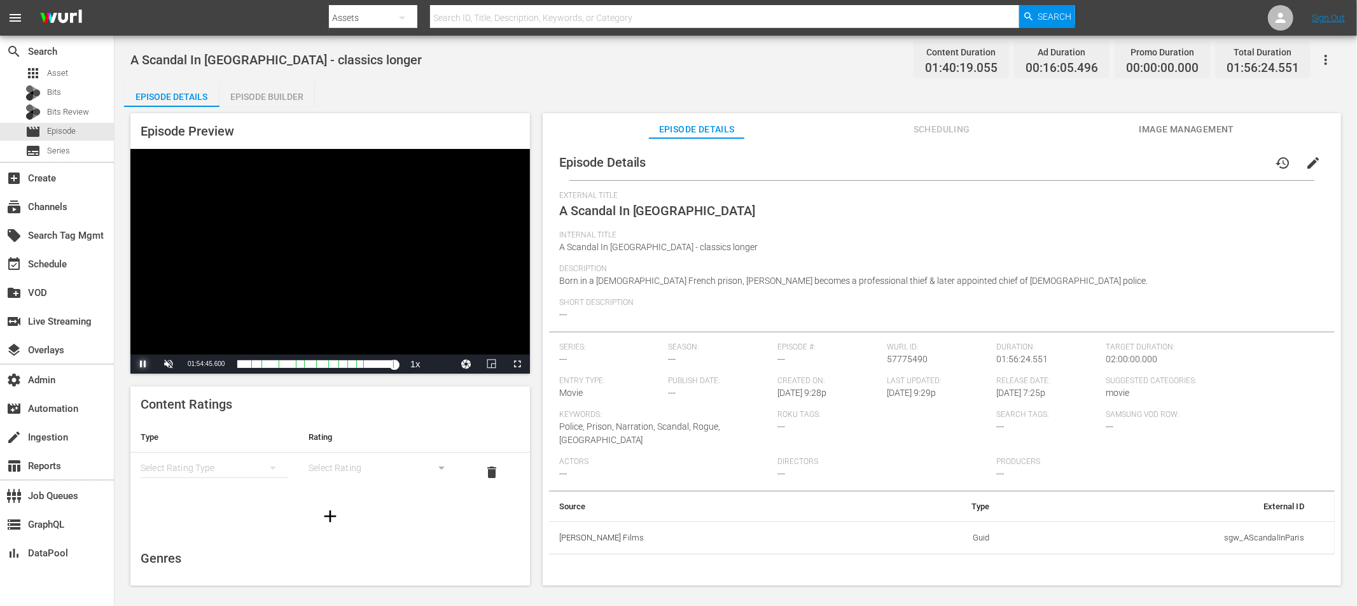
click at [143, 364] on span "Video Player" at bounding box center [143, 364] width 0 height 0
click at [948, 128] on span "Scheduling" at bounding box center [941, 130] width 95 height 16
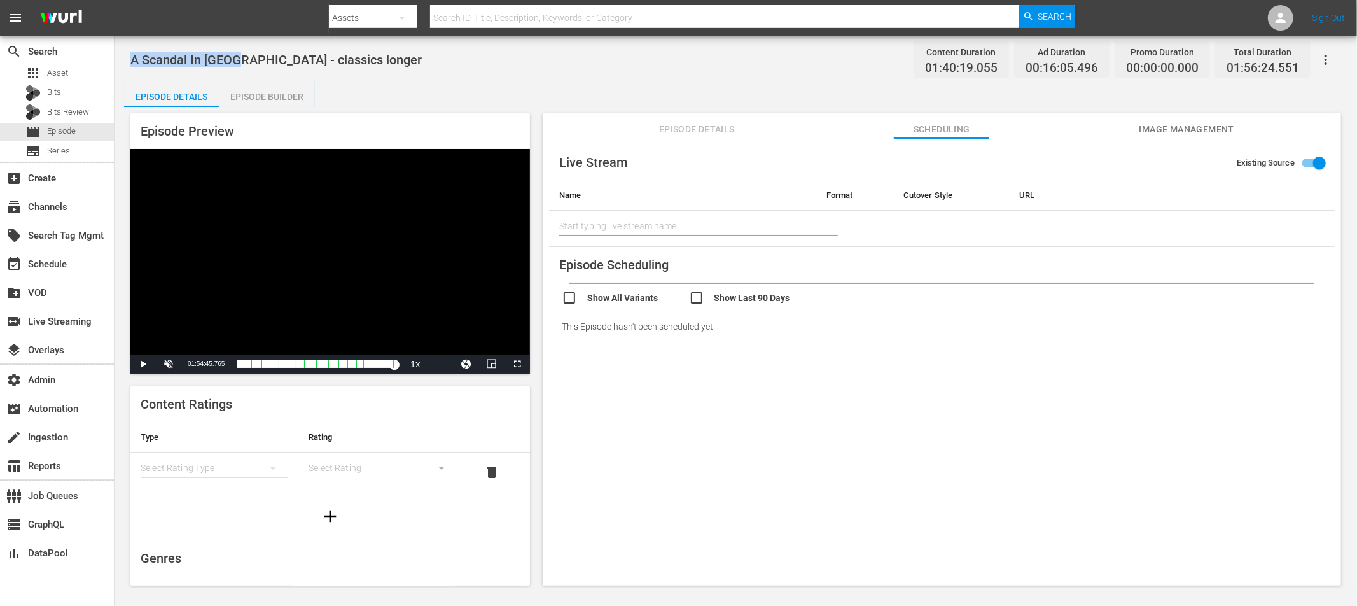
drag, startPoint x: 232, startPoint y: 60, endPoint x: 125, endPoint y: 62, distance: 106.9
click at [126, 61] on div "A Scandal In Paris - classics longer Content Duration 01:40:19.055 Ad Duration …" at bounding box center [736, 312] width 1242 height 552
copy span "A Scandal In Paris"
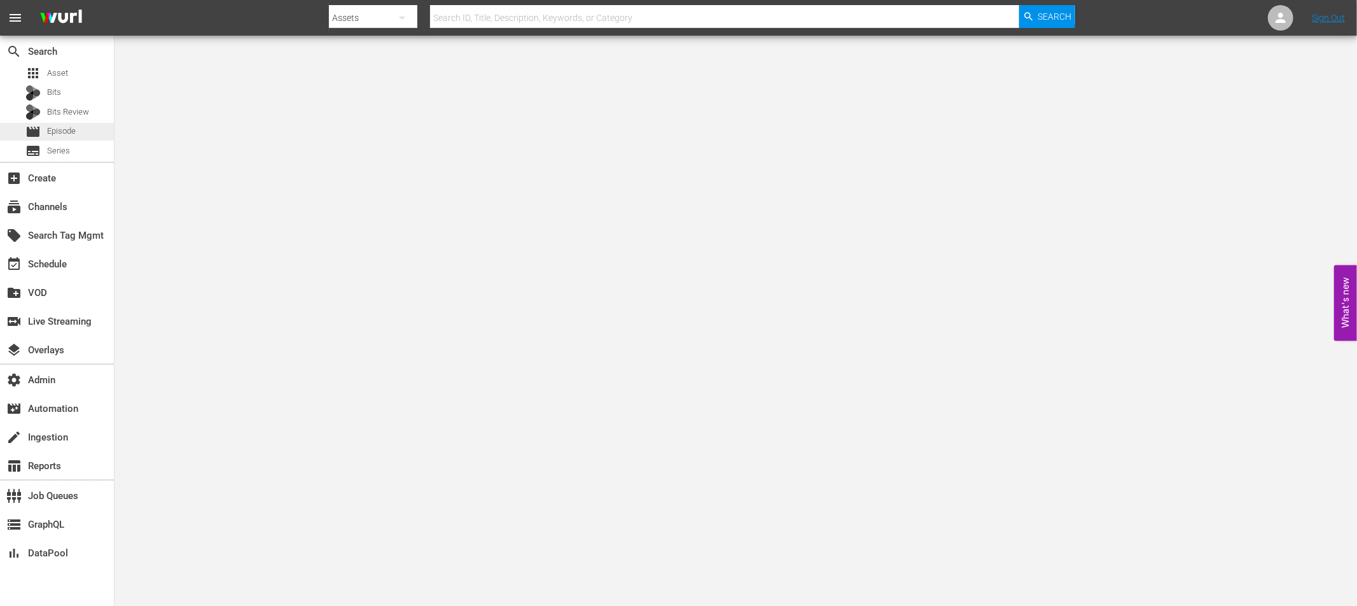
click at [44, 132] on div "movie Episode" at bounding box center [50, 132] width 50 height 18
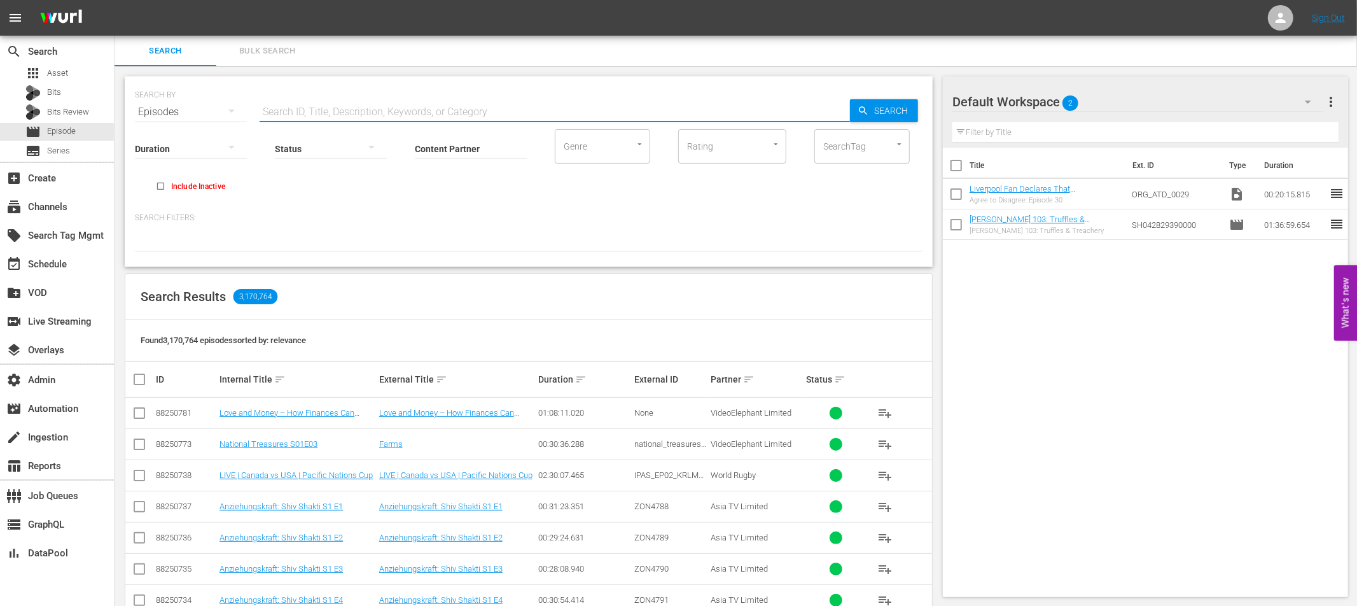
click at [308, 111] on input "text" at bounding box center [555, 112] width 590 height 31
paste input "87047277"
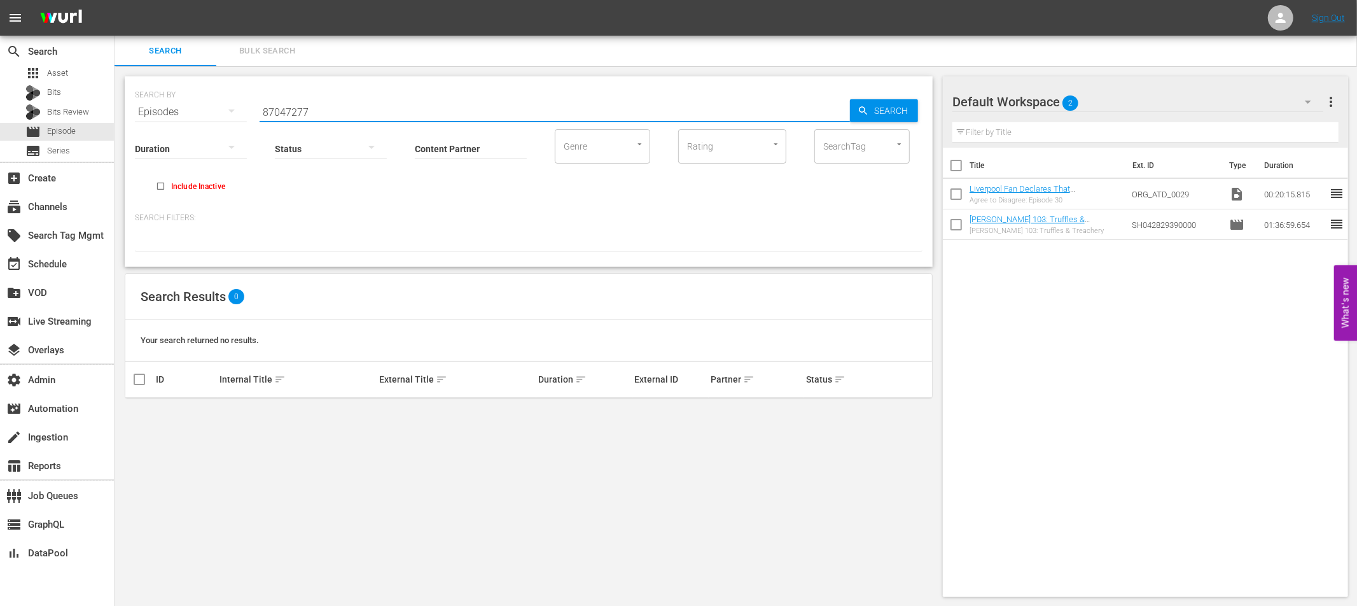
type input "87047277"
